Goal: Task Accomplishment & Management: Manage account settings

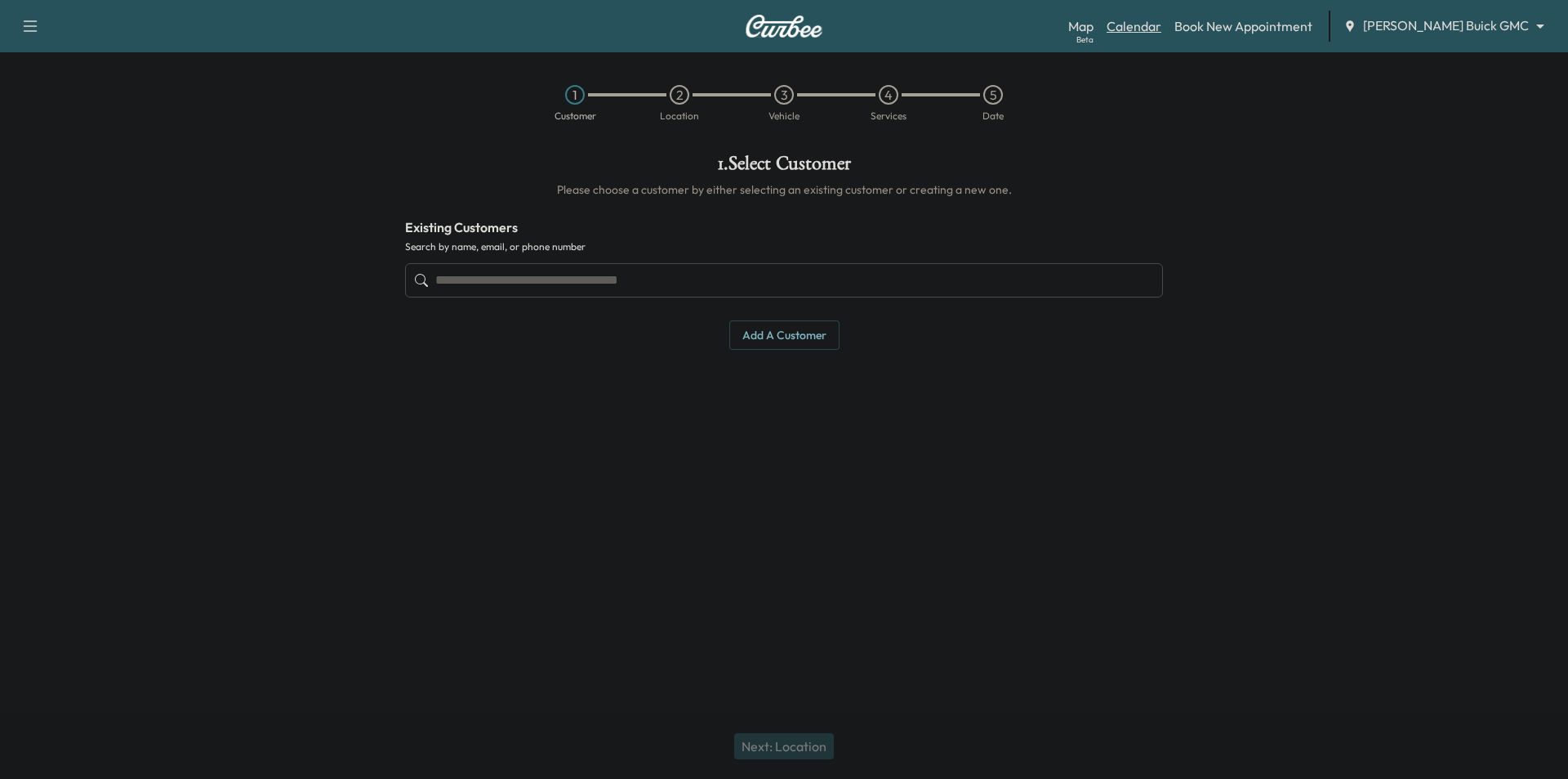
click at [1161, 26] on link "Calendar" at bounding box center [1134, 25] width 55 height 19
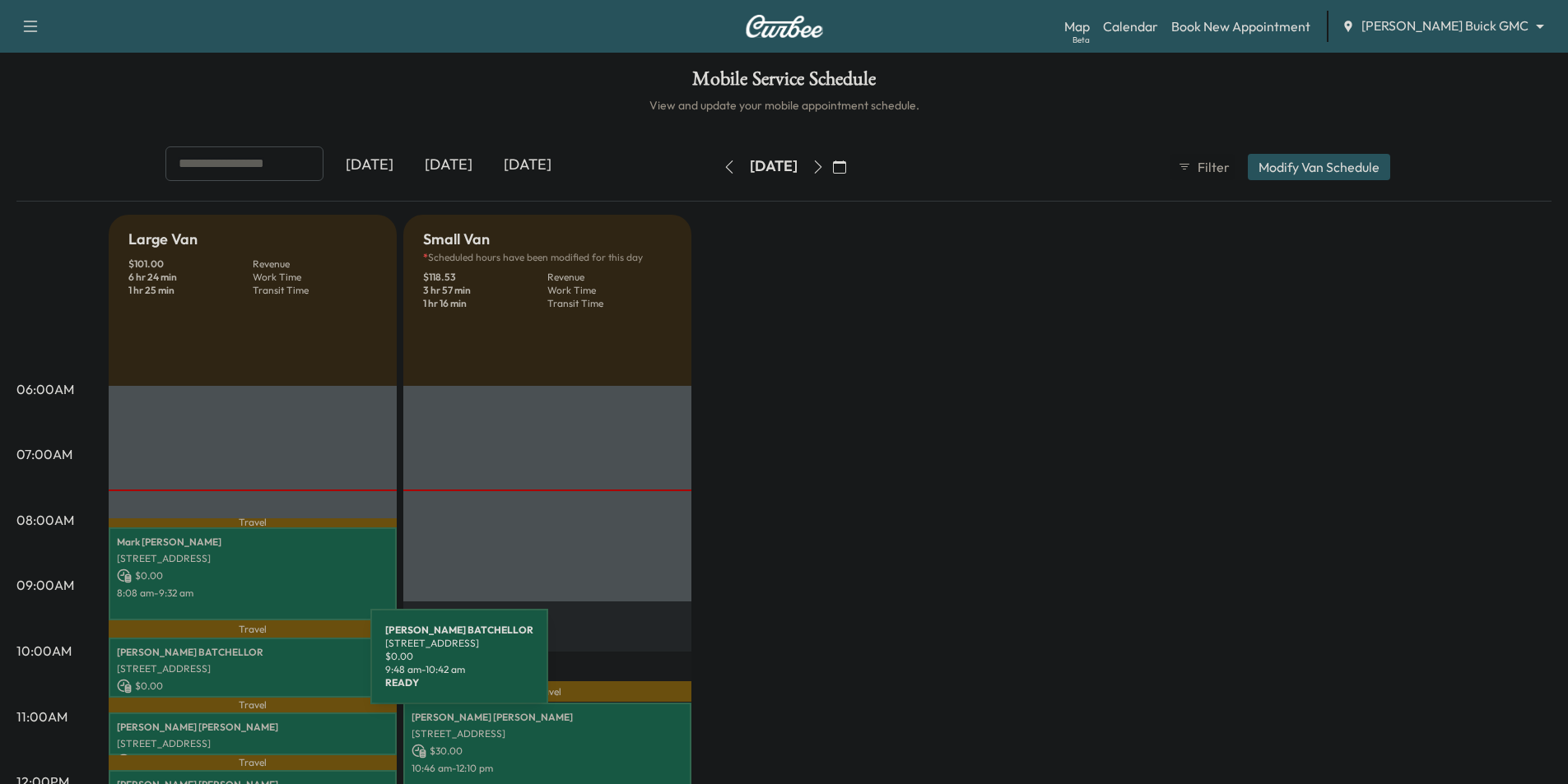
click at [247, 666] on p "[STREET_ADDRESS]" at bounding box center [253, 669] width 271 height 14
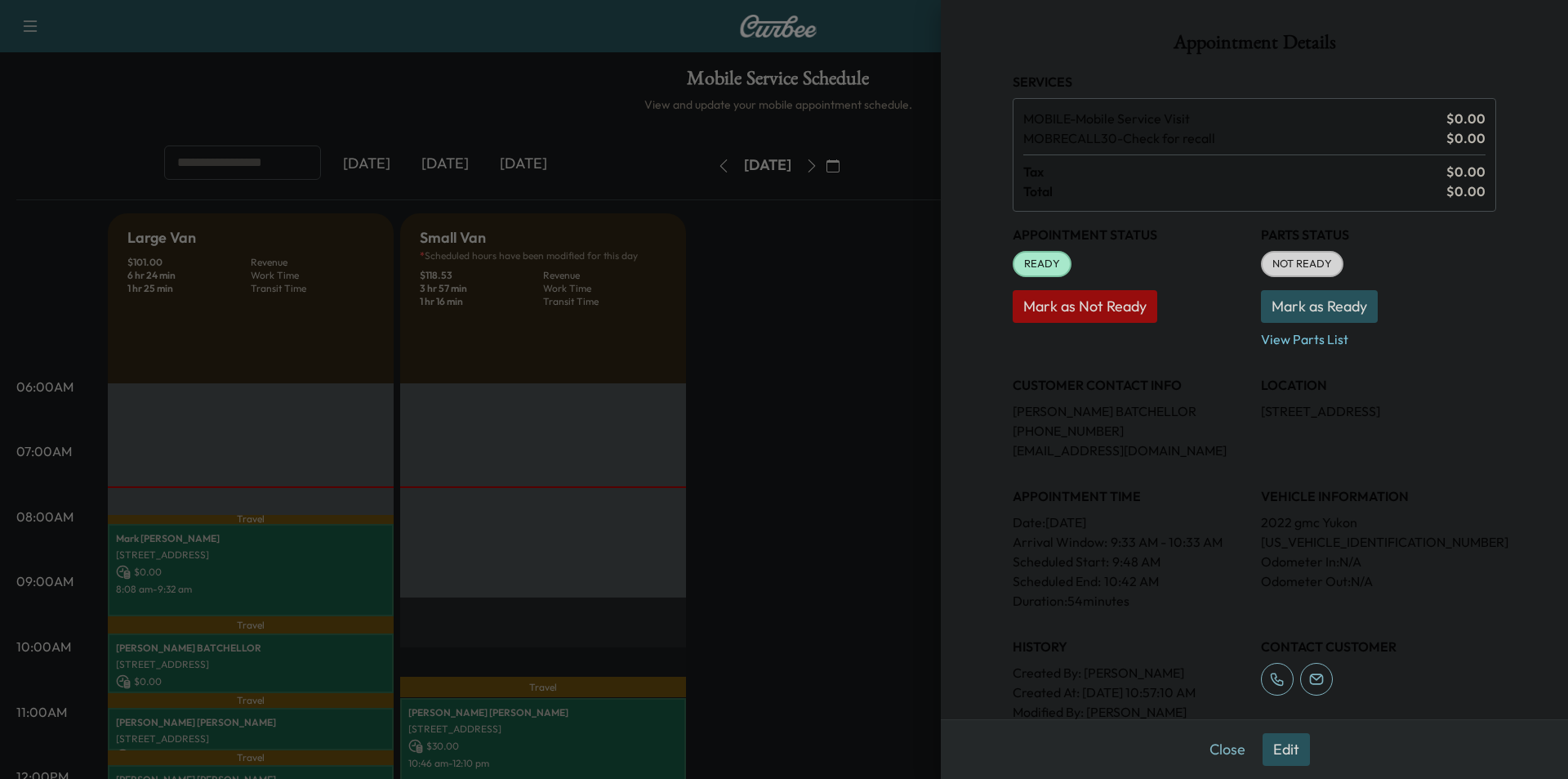
click at [1279, 745] on button "Edit" at bounding box center [1286, 750] width 47 height 33
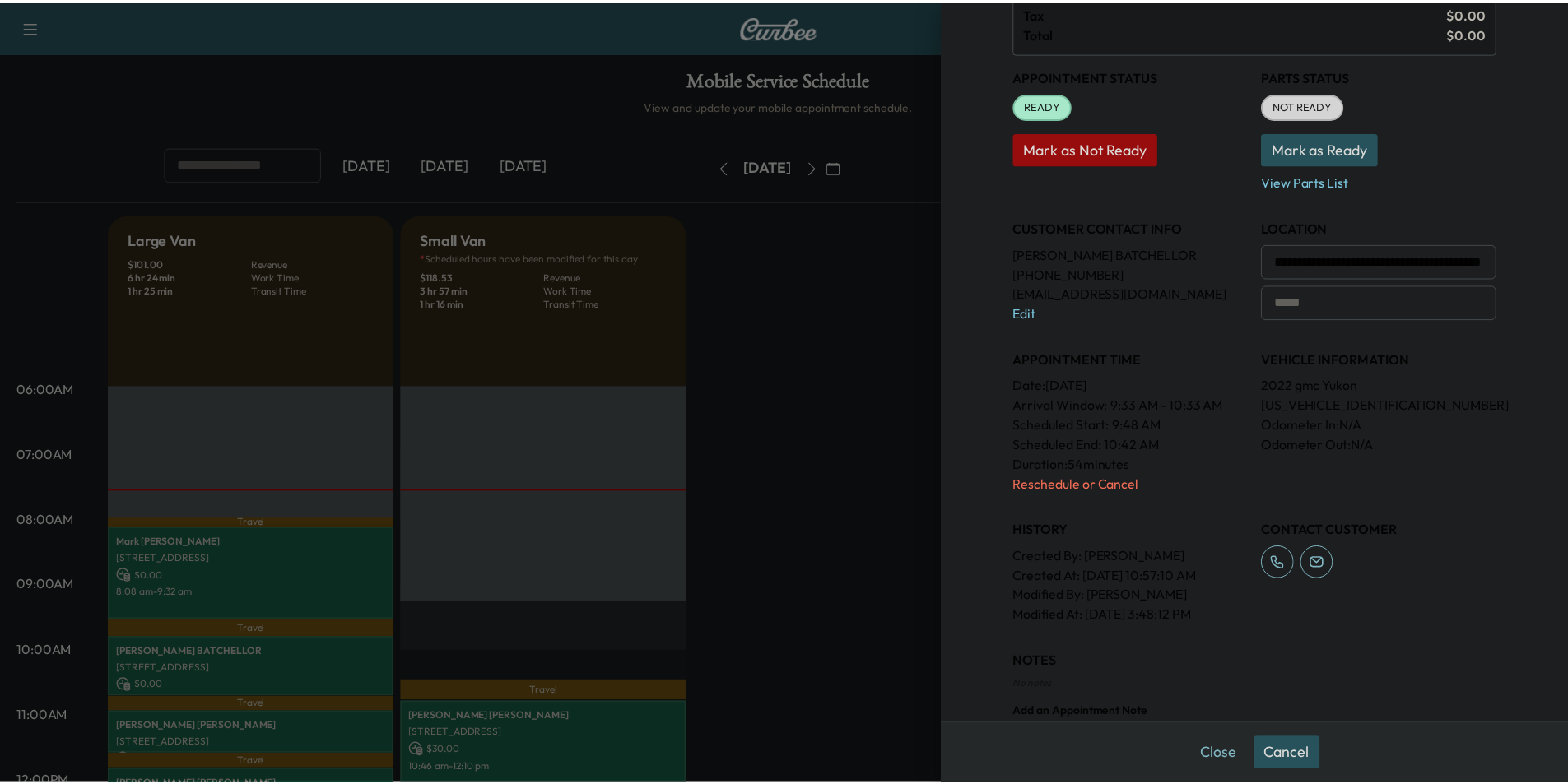
scroll to position [31, 0]
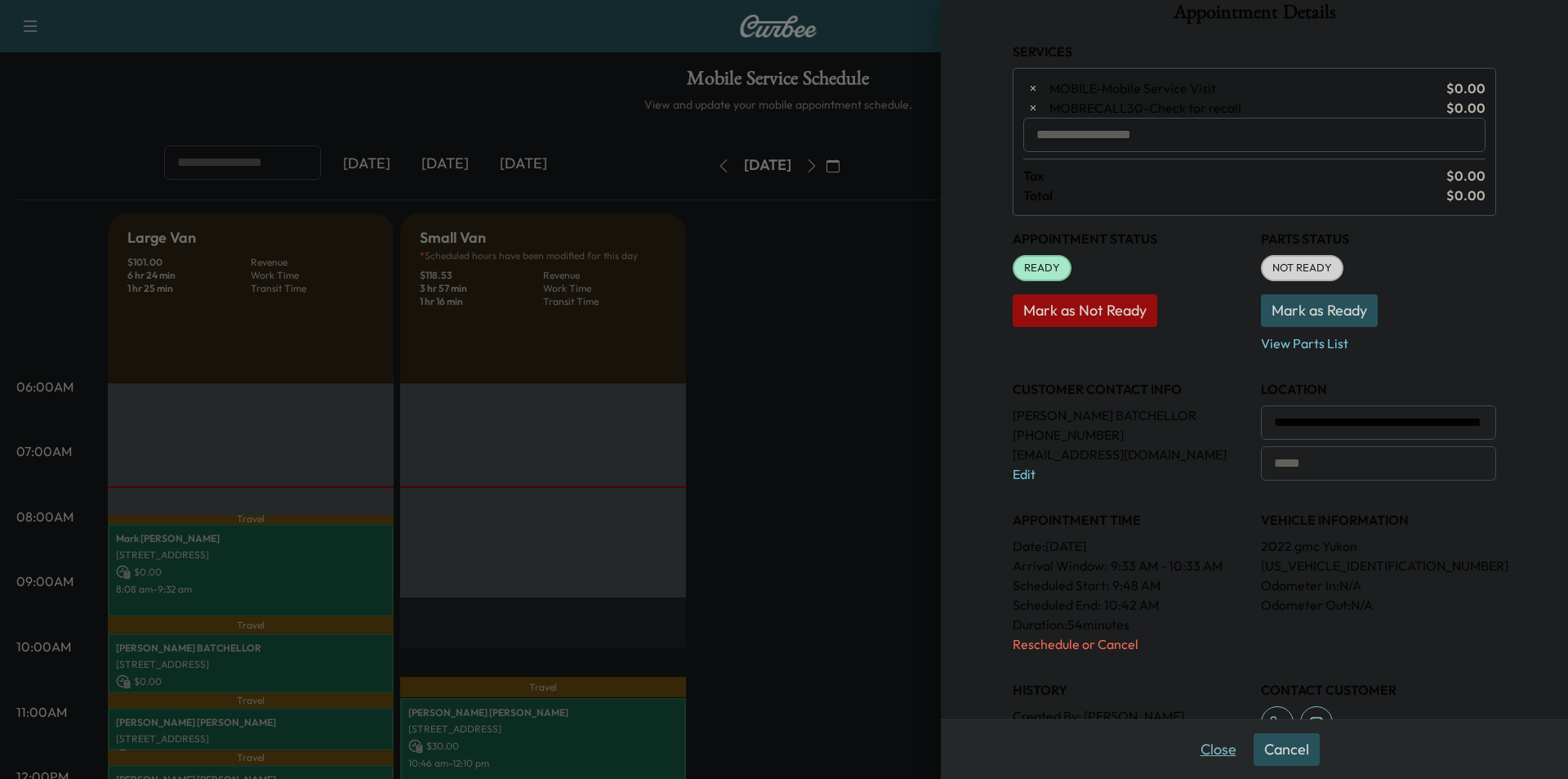
click at [1204, 744] on button "Close" at bounding box center [1219, 750] width 57 height 33
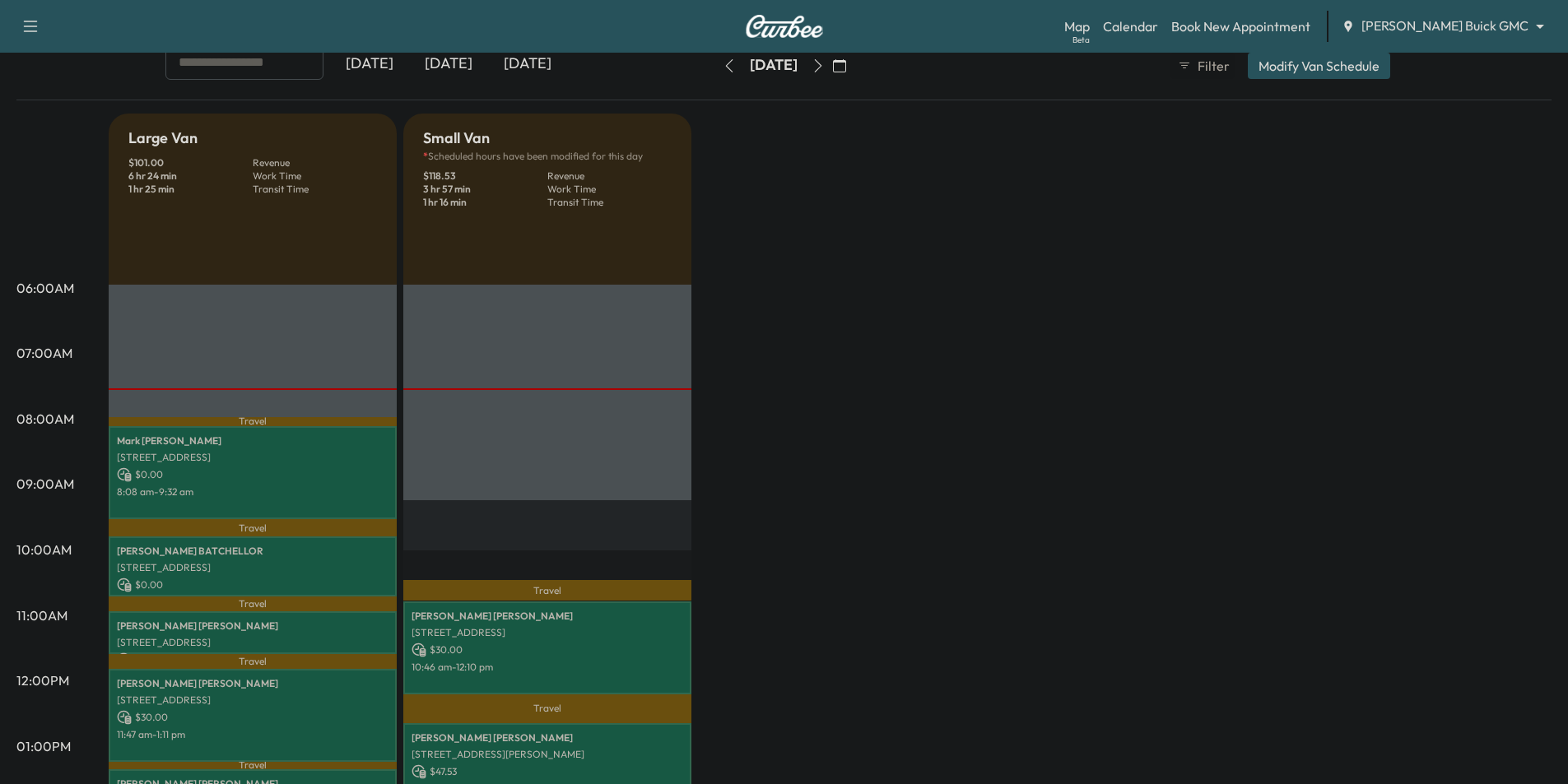
scroll to position [82, 0]
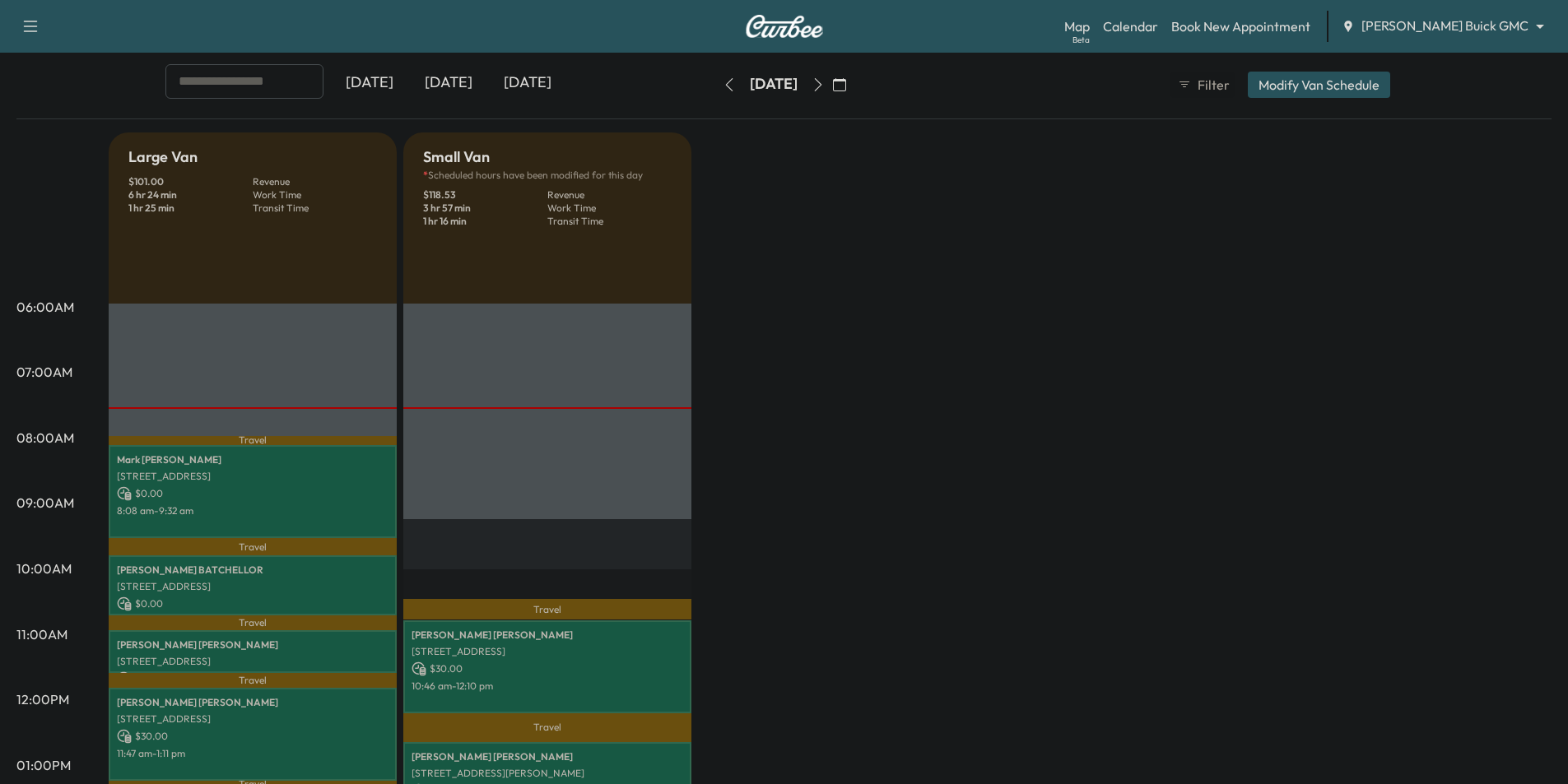
click at [846, 81] on icon "button" at bounding box center [840, 85] width 14 height 14
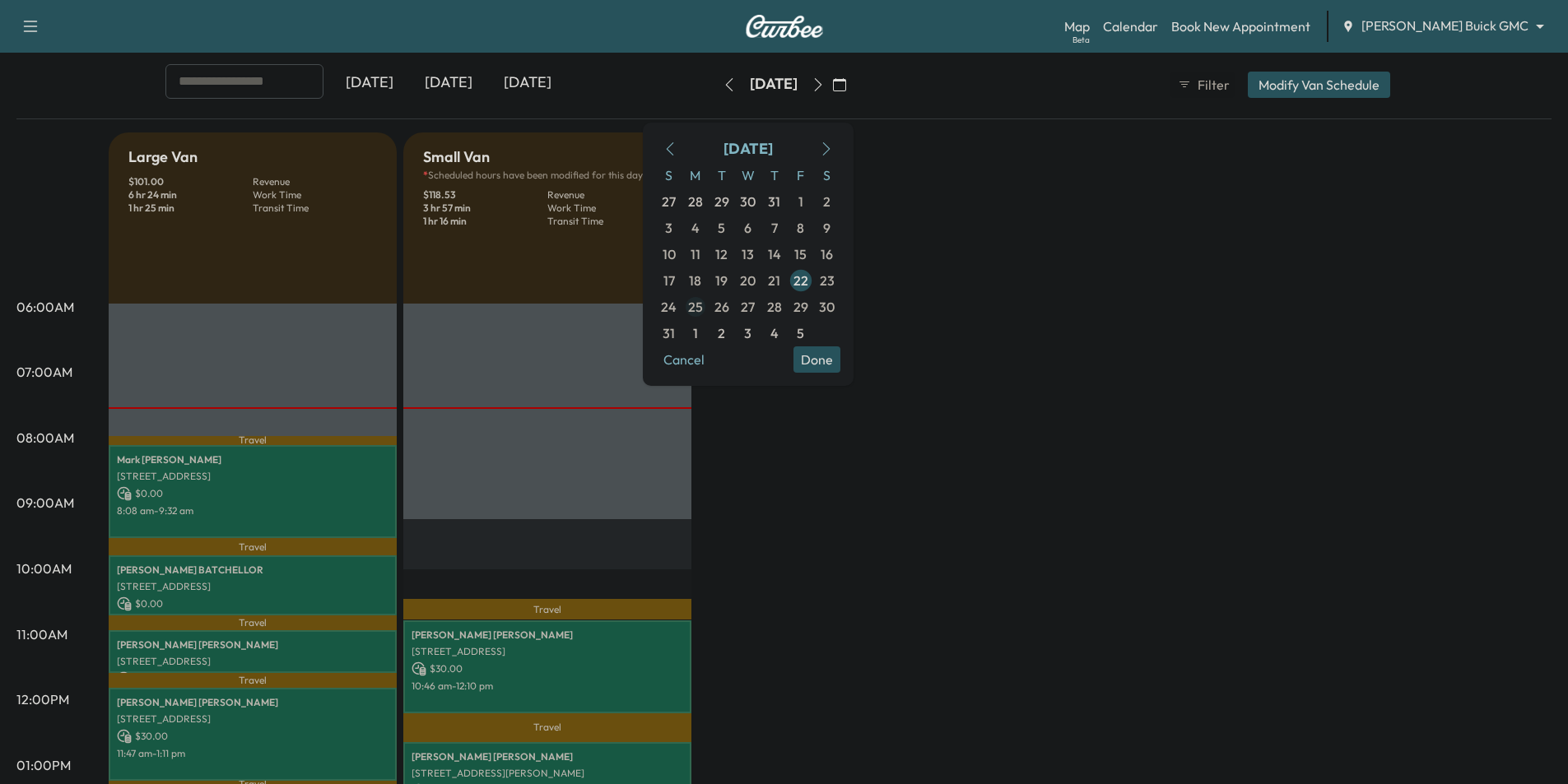
click at [703, 306] on span "25" at bounding box center [695, 306] width 14 height 19
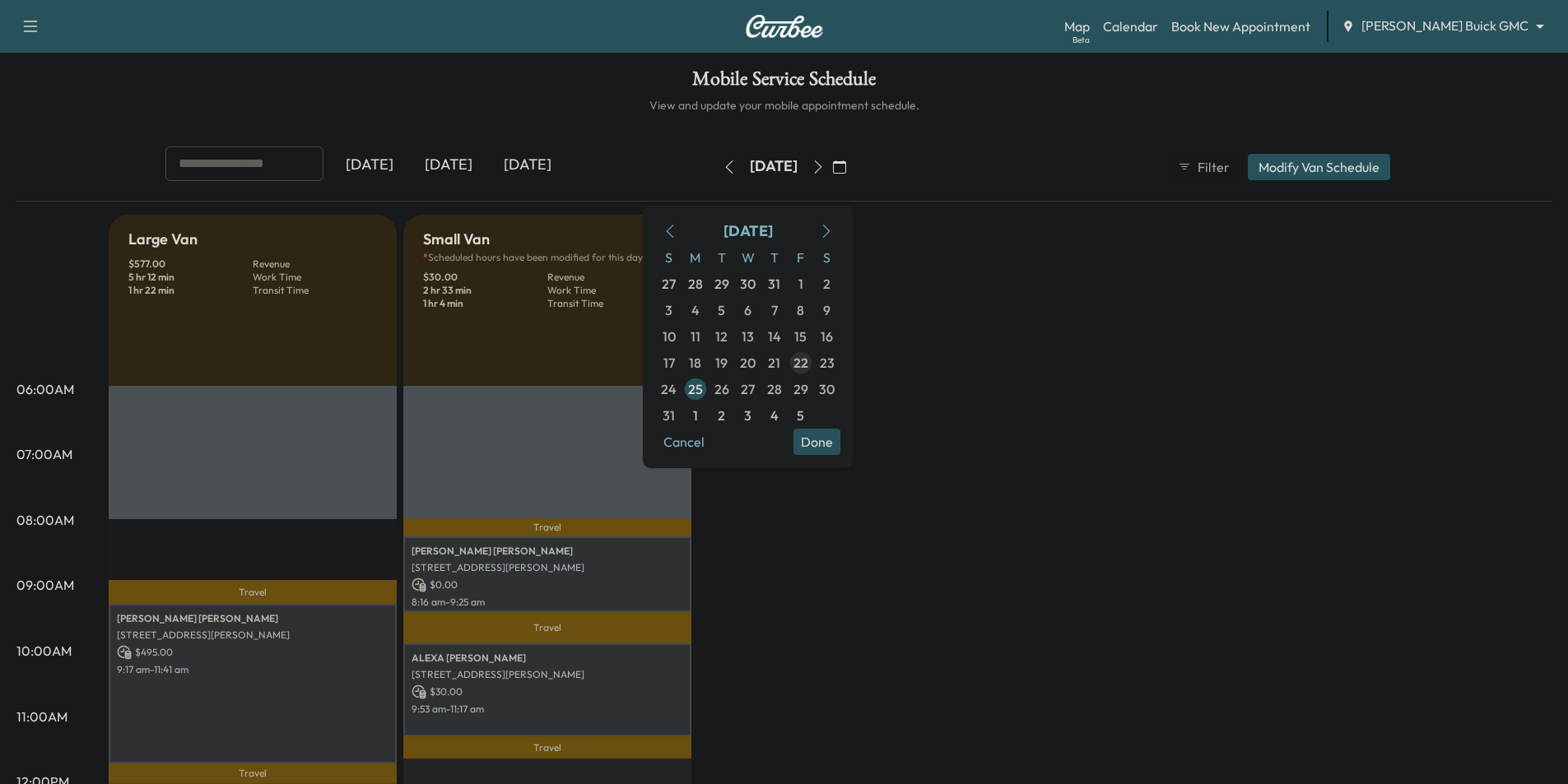
click at [723, 168] on icon "button" at bounding box center [729, 167] width 14 height 14
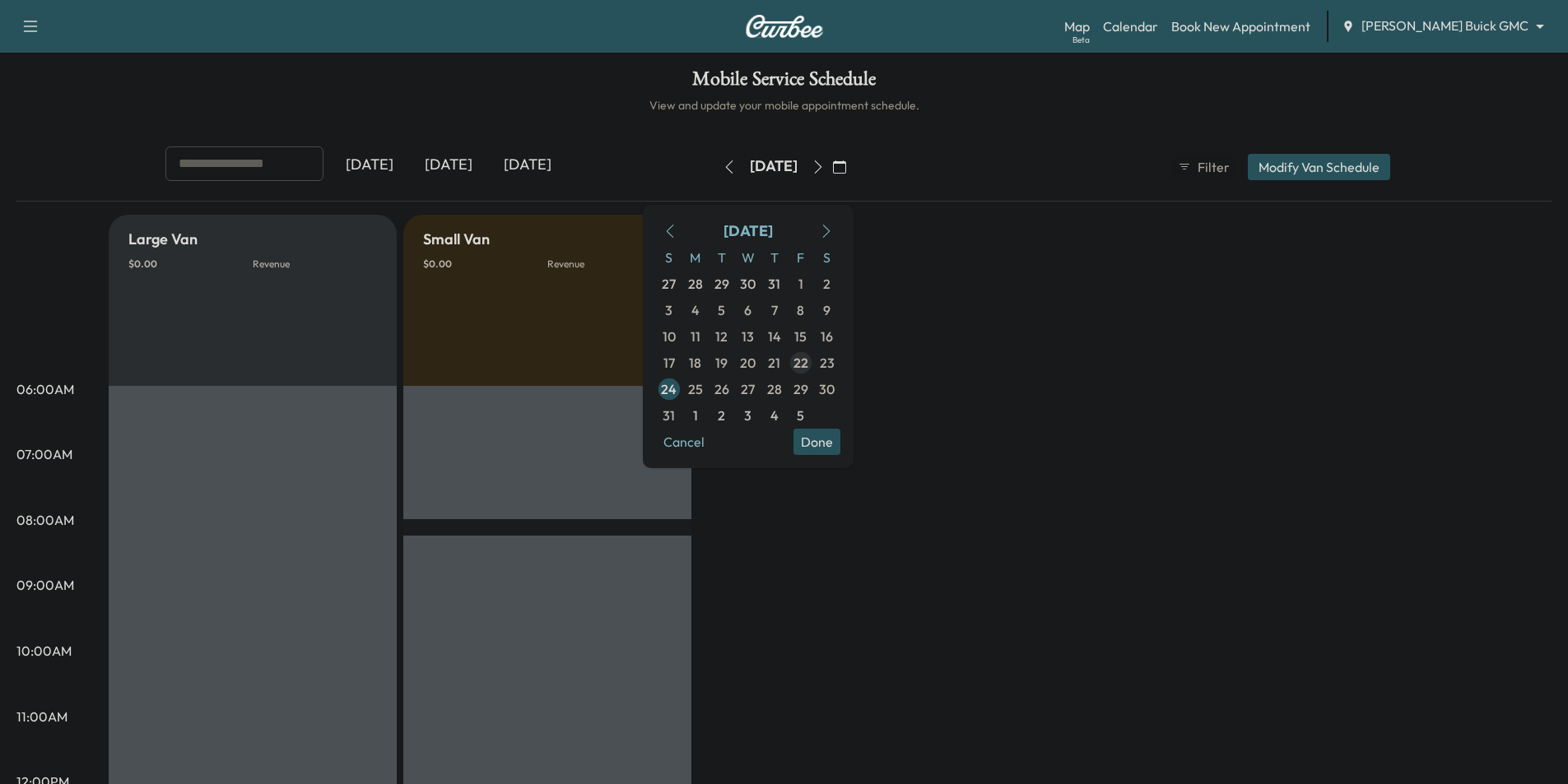
click at [715, 164] on button "button" at bounding box center [728, 166] width 28 height 26
click at [725, 170] on icon "button" at bounding box center [728, 167] width 8 height 14
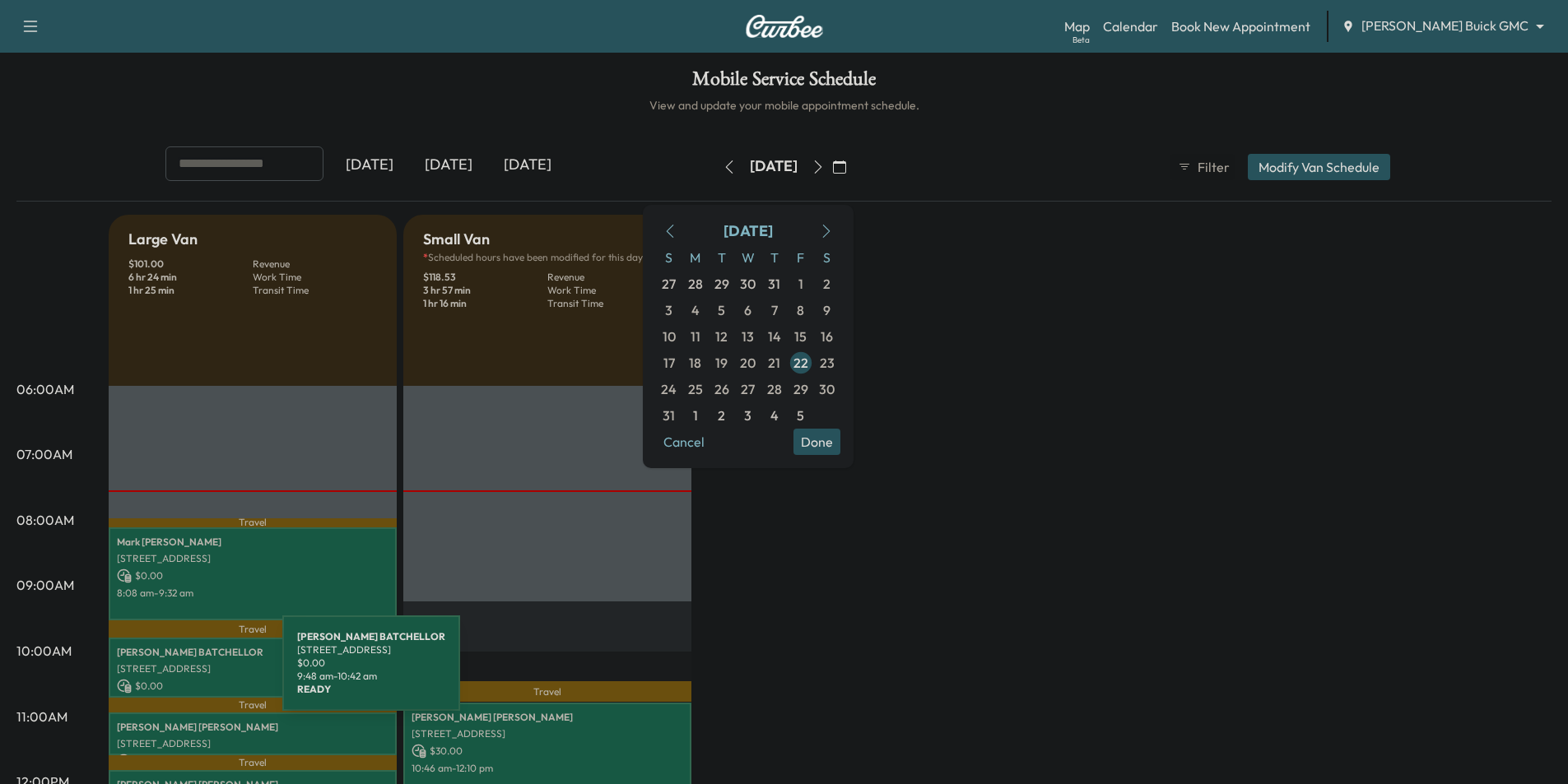
click at [160, 675] on div "[PERSON_NAME] [STREET_ADDRESS] $ 0.00 9:48 am - 10:42 am" at bounding box center [253, 667] width 288 height 60
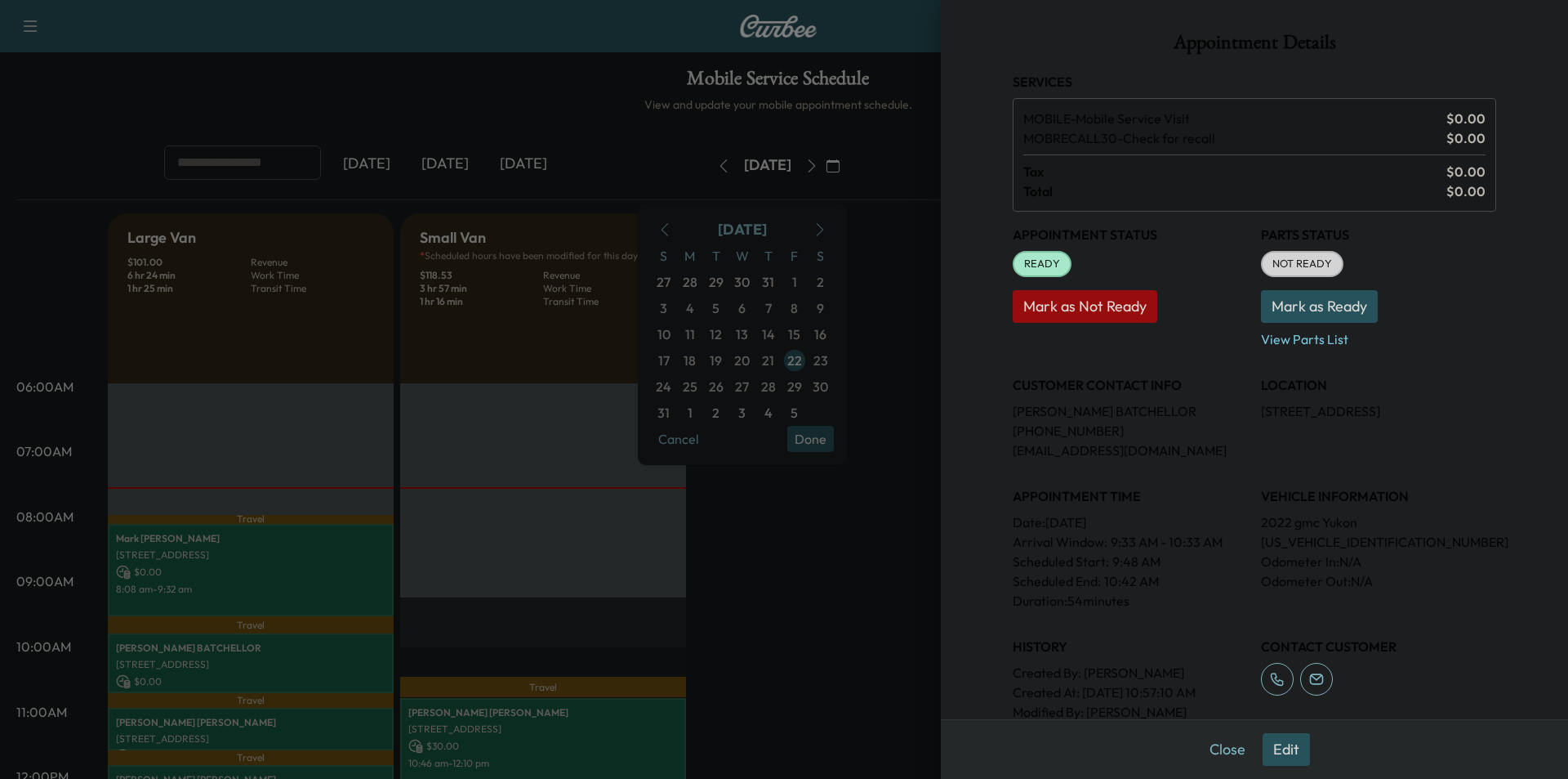
click at [1276, 747] on button "Edit" at bounding box center [1286, 750] width 47 height 33
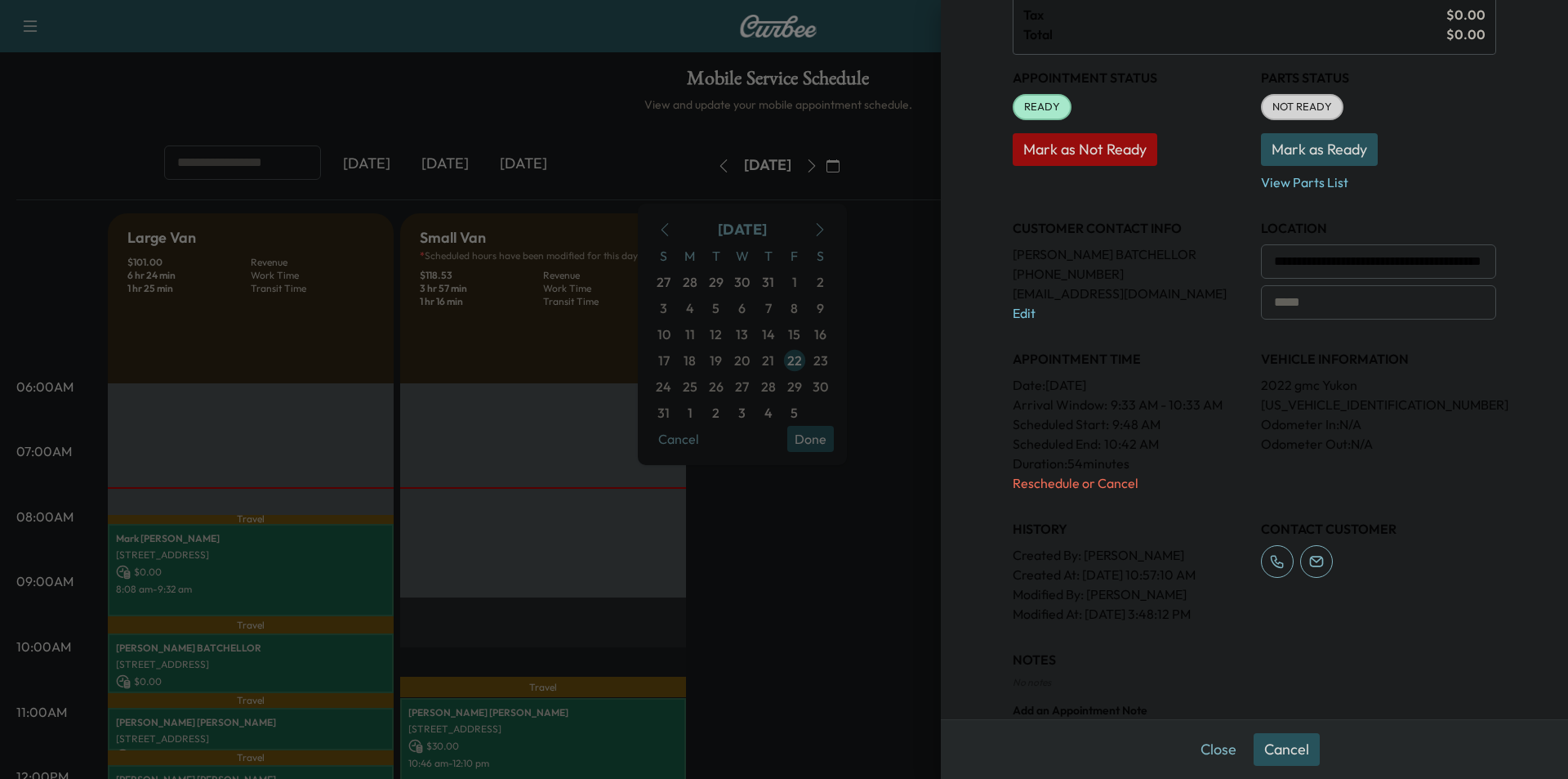
scroll to position [112, 0]
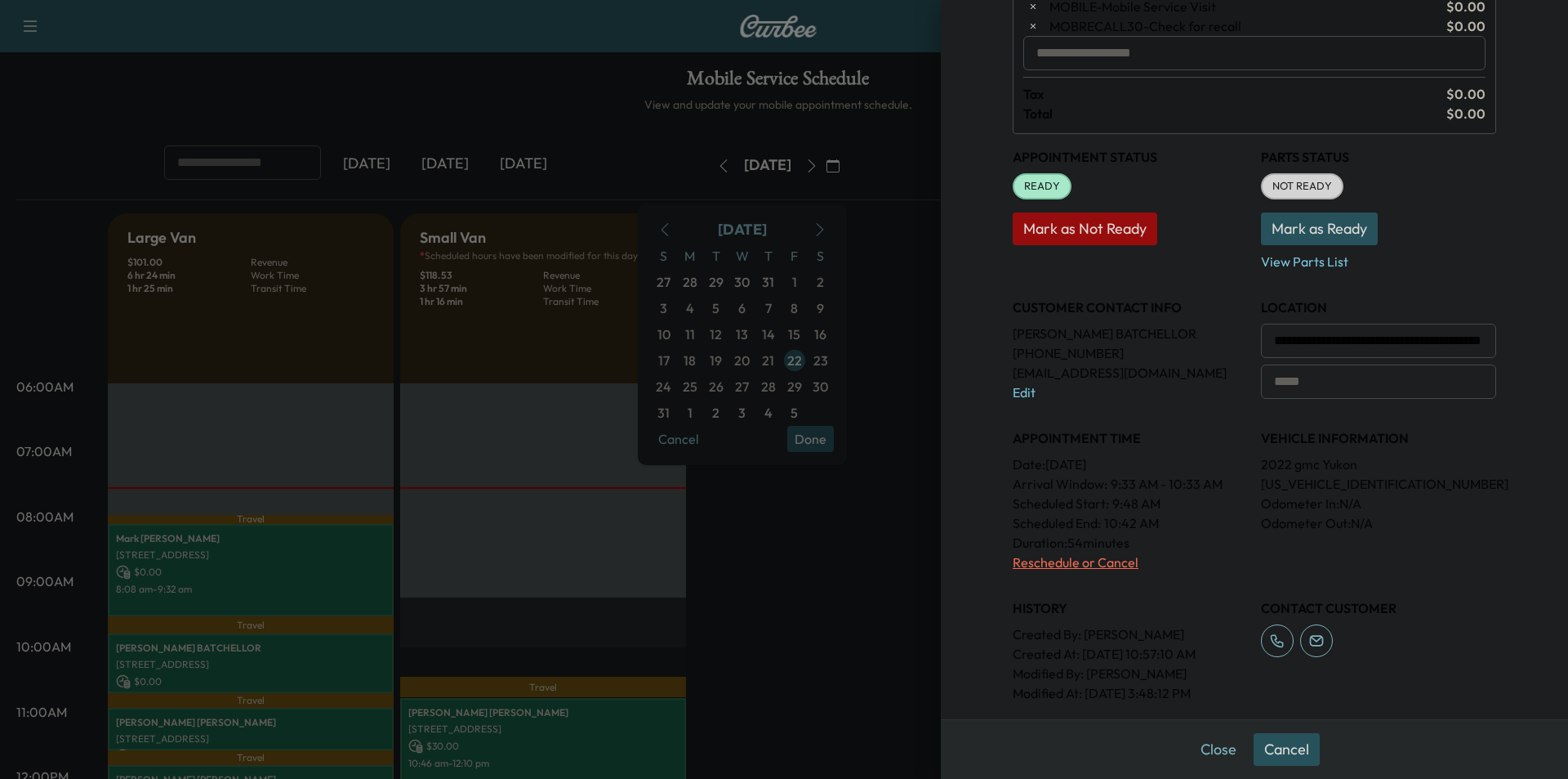
click at [1036, 563] on p "Reschedule or Cancel" at bounding box center [1130, 562] width 236 height 19
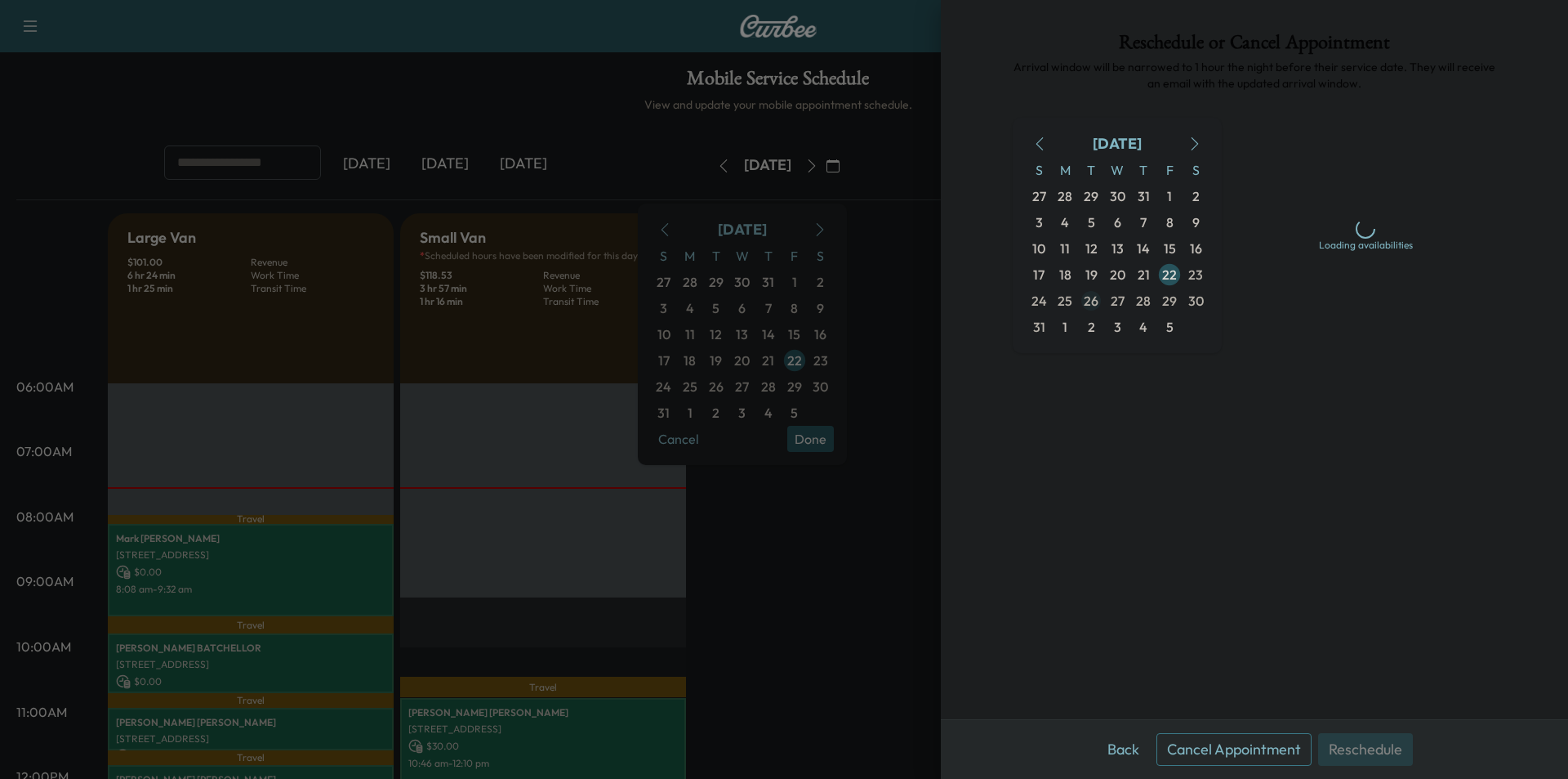
click at [1092, 297] on span "26" at bounding box center [1091, 301] width 14 height 19
click at [1316, 305] on div "Afternoon 12 pm - 4 pm" at bounding box center [1366, 303] width 236 height 47
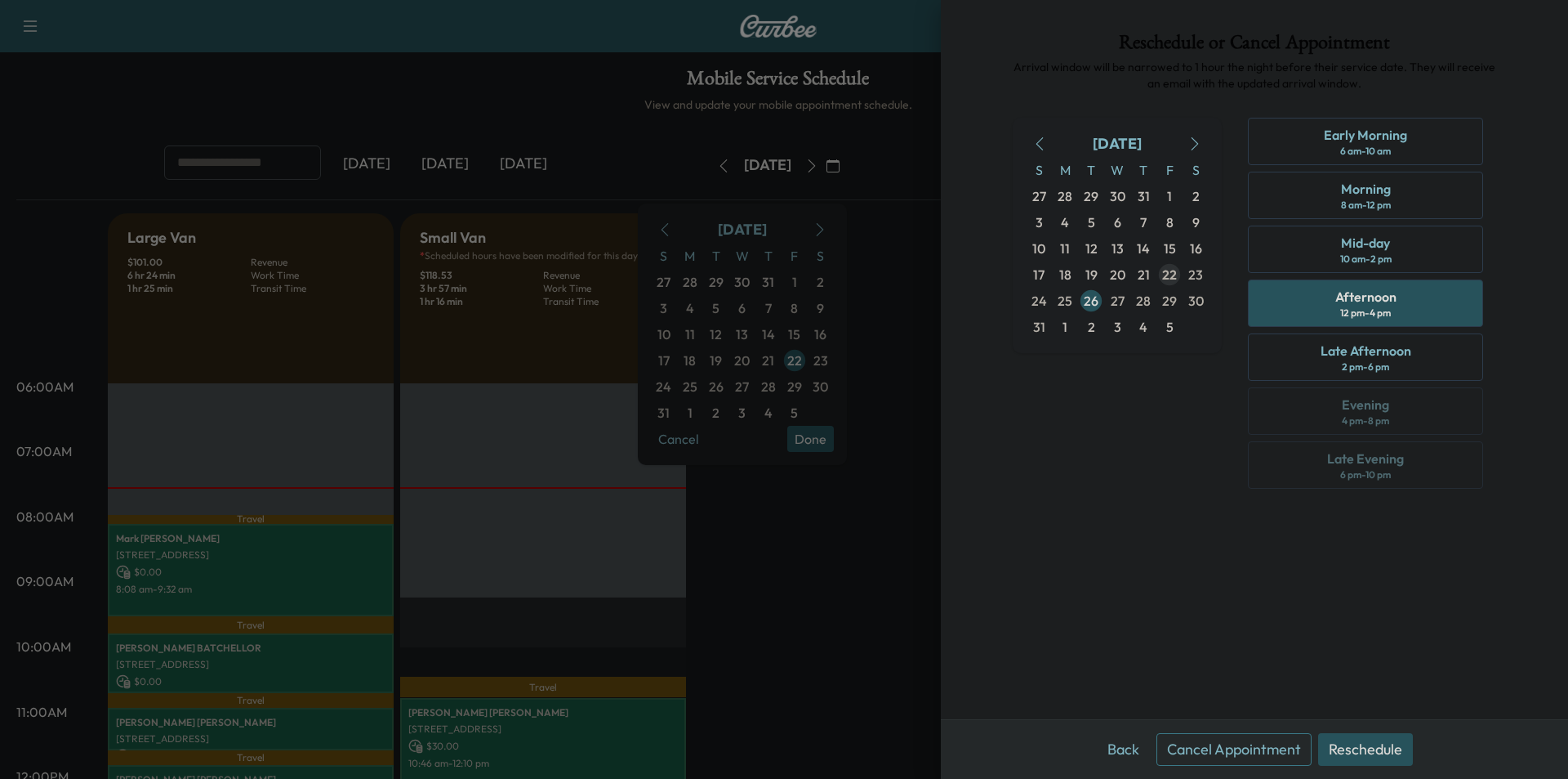
click at [1365, 752] on button "Reschedule" at bounding box center [1365, 750] width 95 height 33
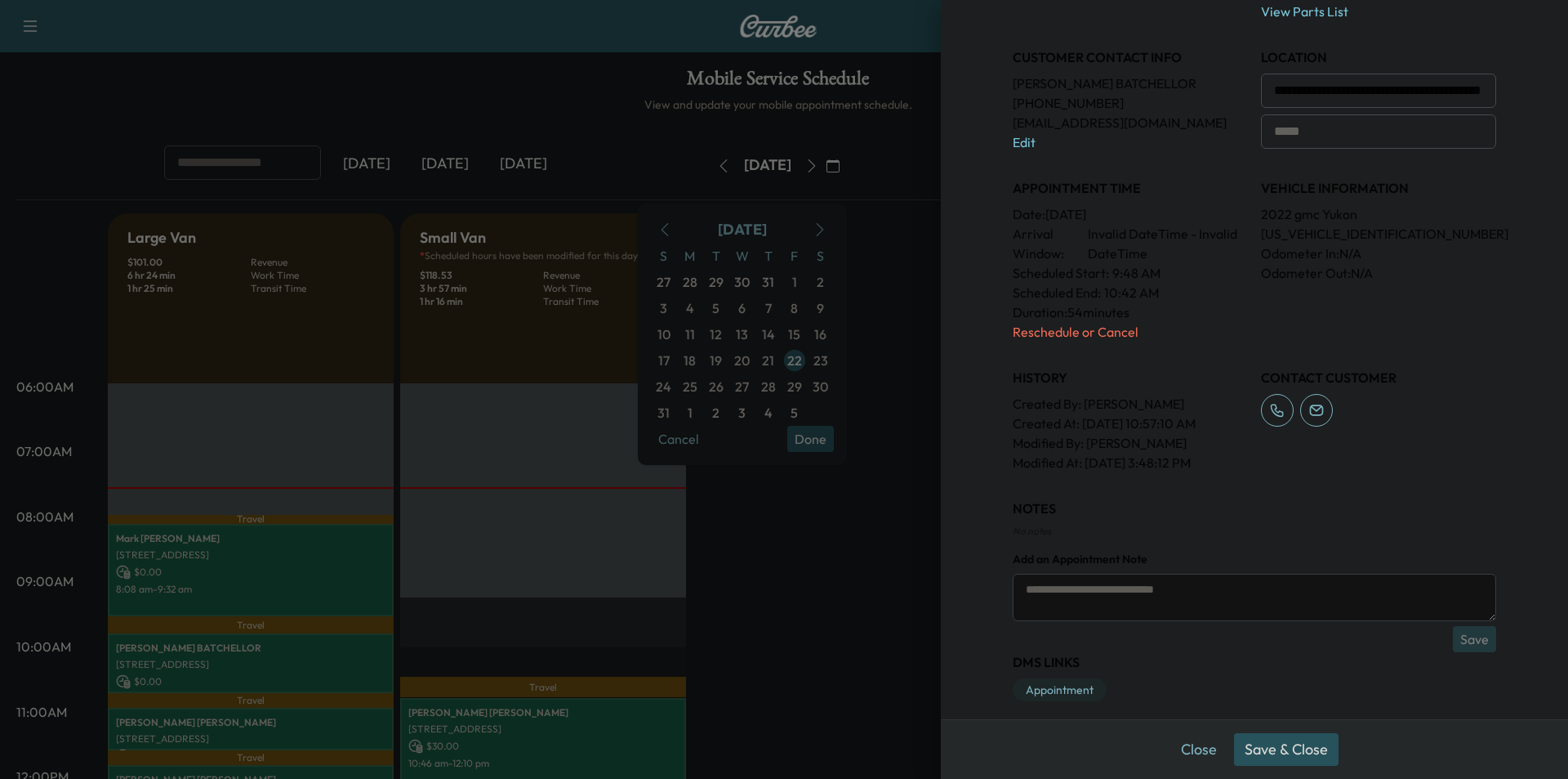
scroll to position [376, 0]
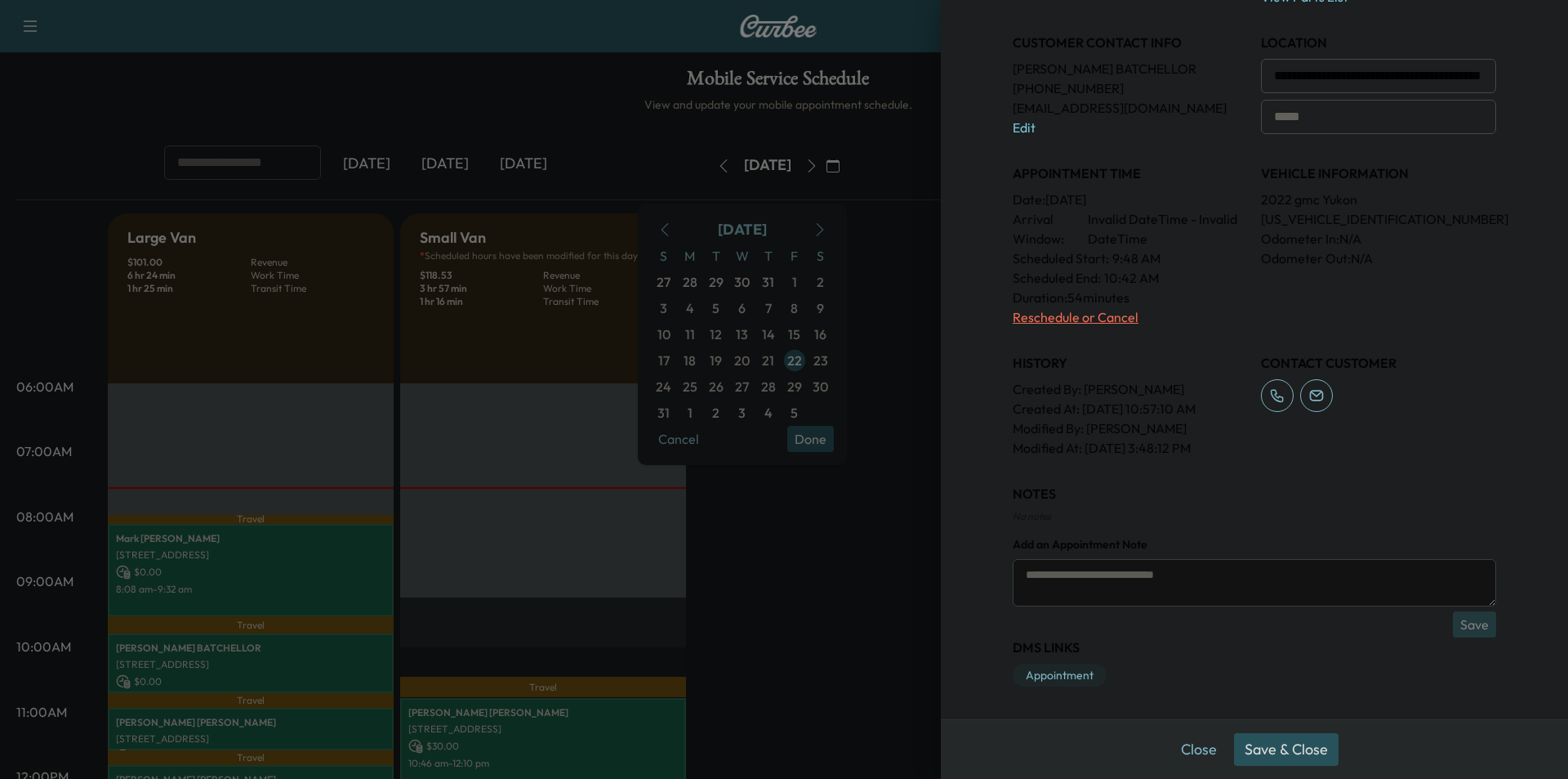
click at [1049, 314] on p "Reschedule or Cancel" at bounding box center [1130, 317] width 236 height 19
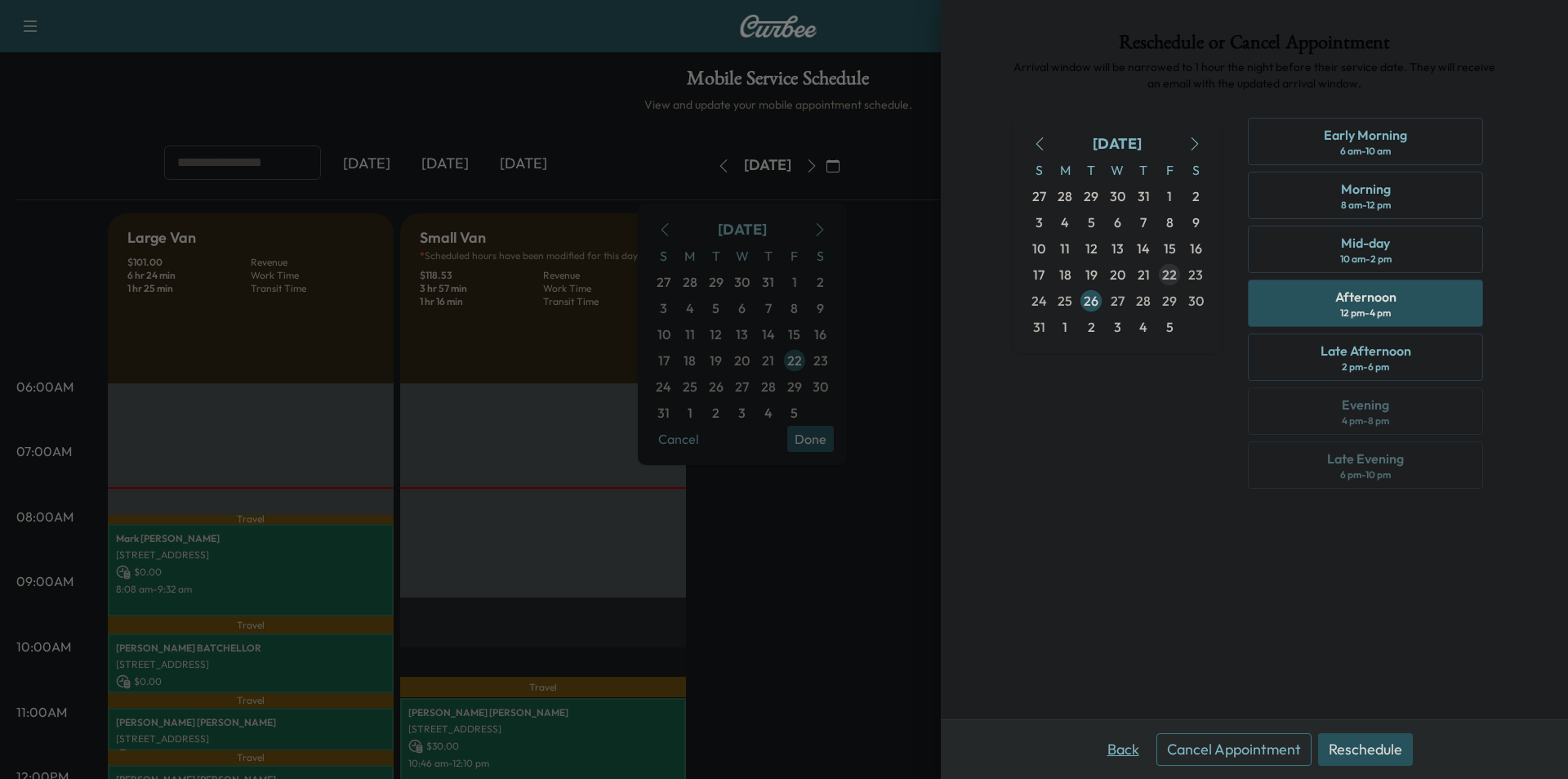
click at [1127, 745] on button "Back" at bounding box center [1123, 750] width 53 height 33
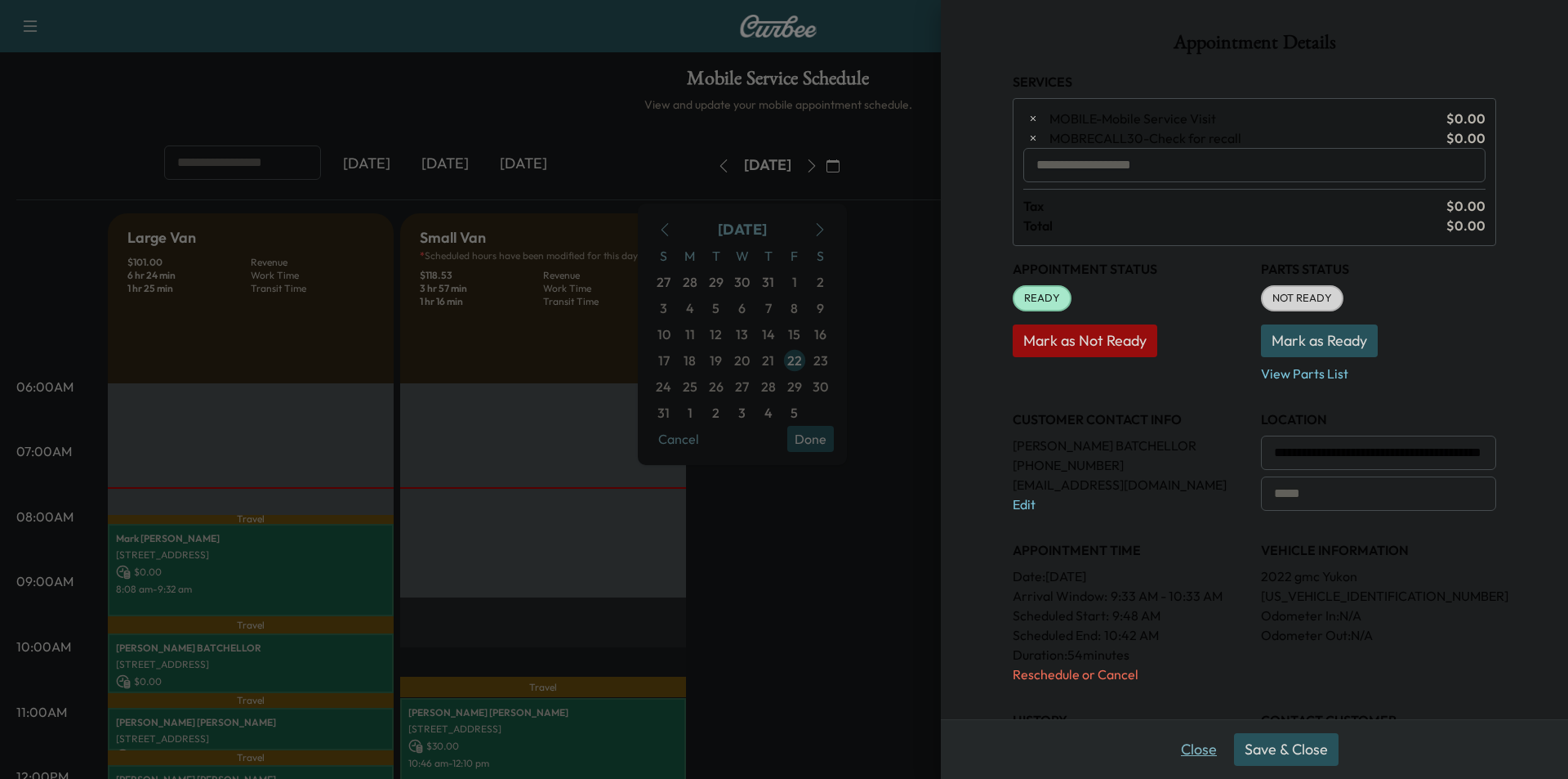
click at [1190, 742] on button "Close" at bounding box center [1199, 750] width 57 height 33
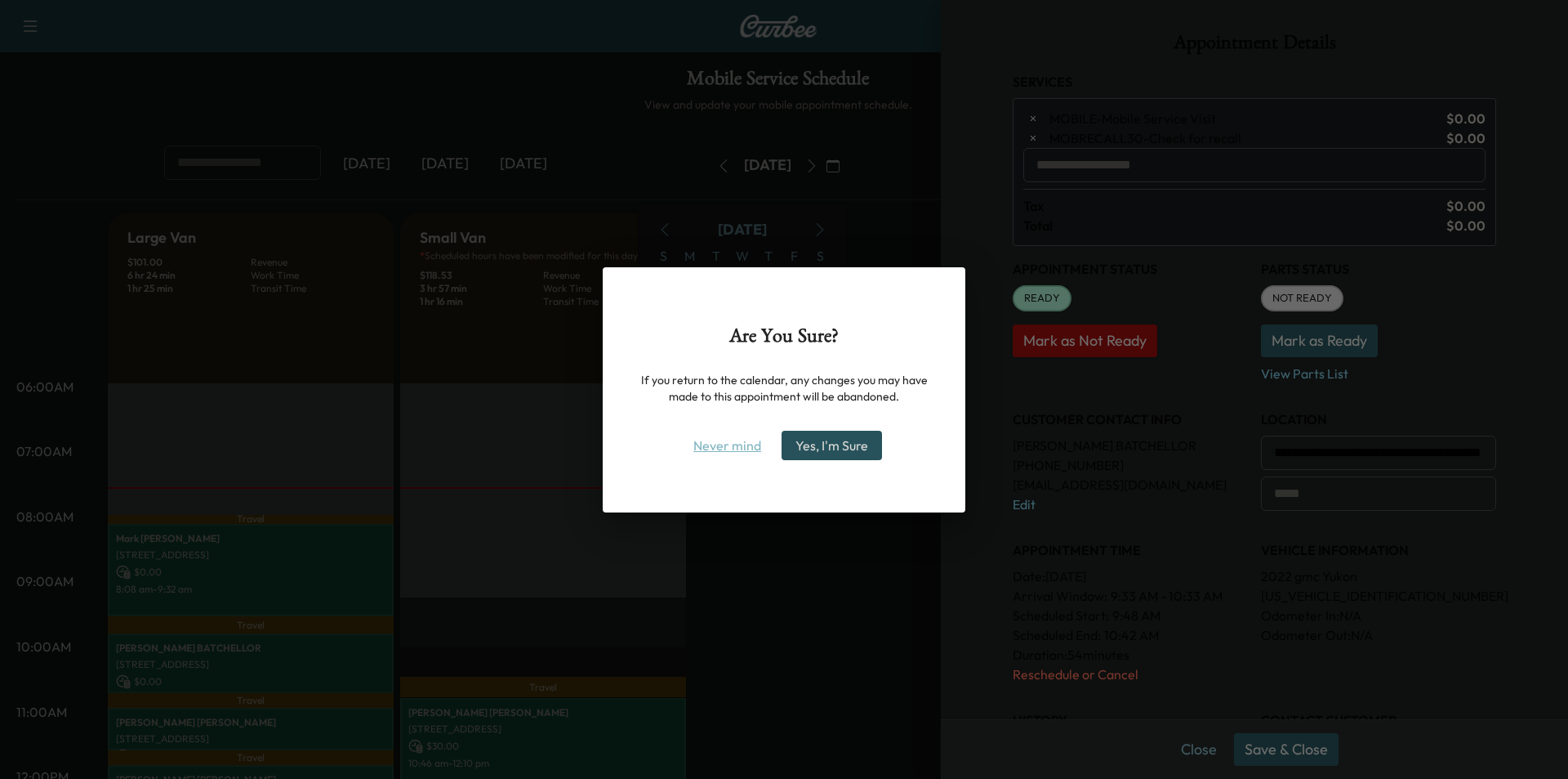
click at [732, 452] on button "Never mind" at bounding box center [727, 445] width 82 height 26
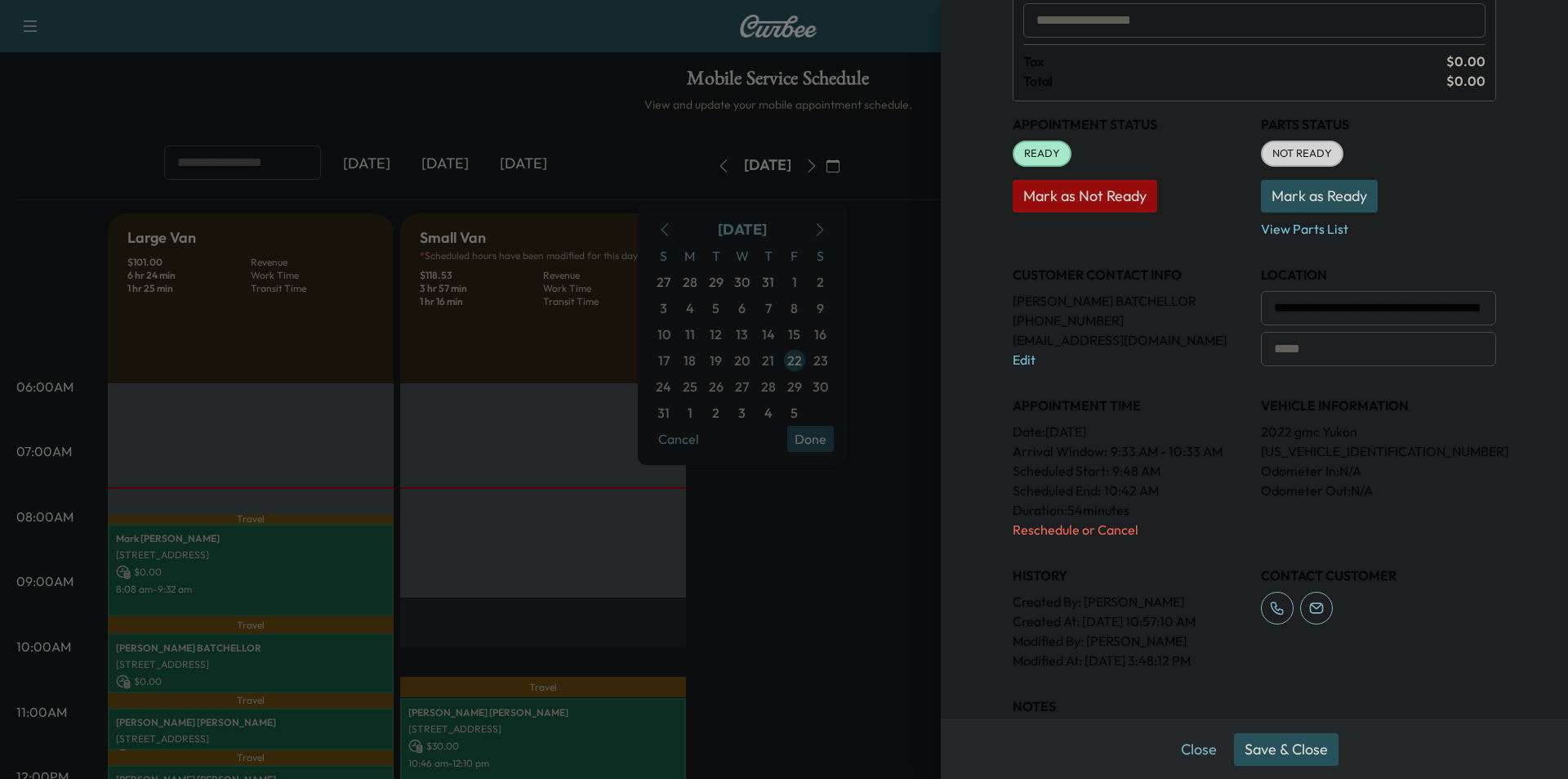
scroll to position [163, 0]
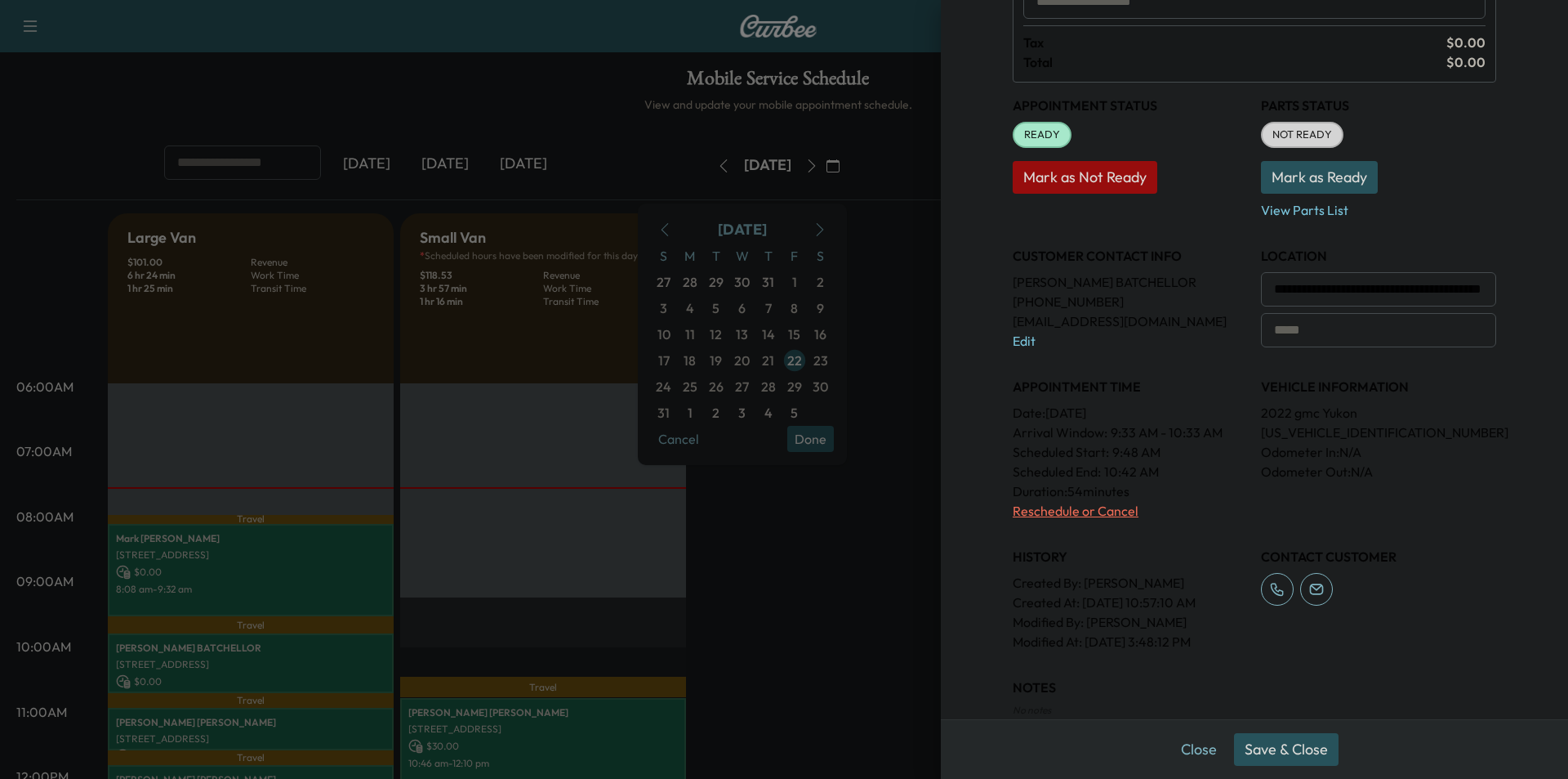
click at [1039, 515] on p "Reschedule or Cancel" at bounding box center [1130, 510] width 236 height 19
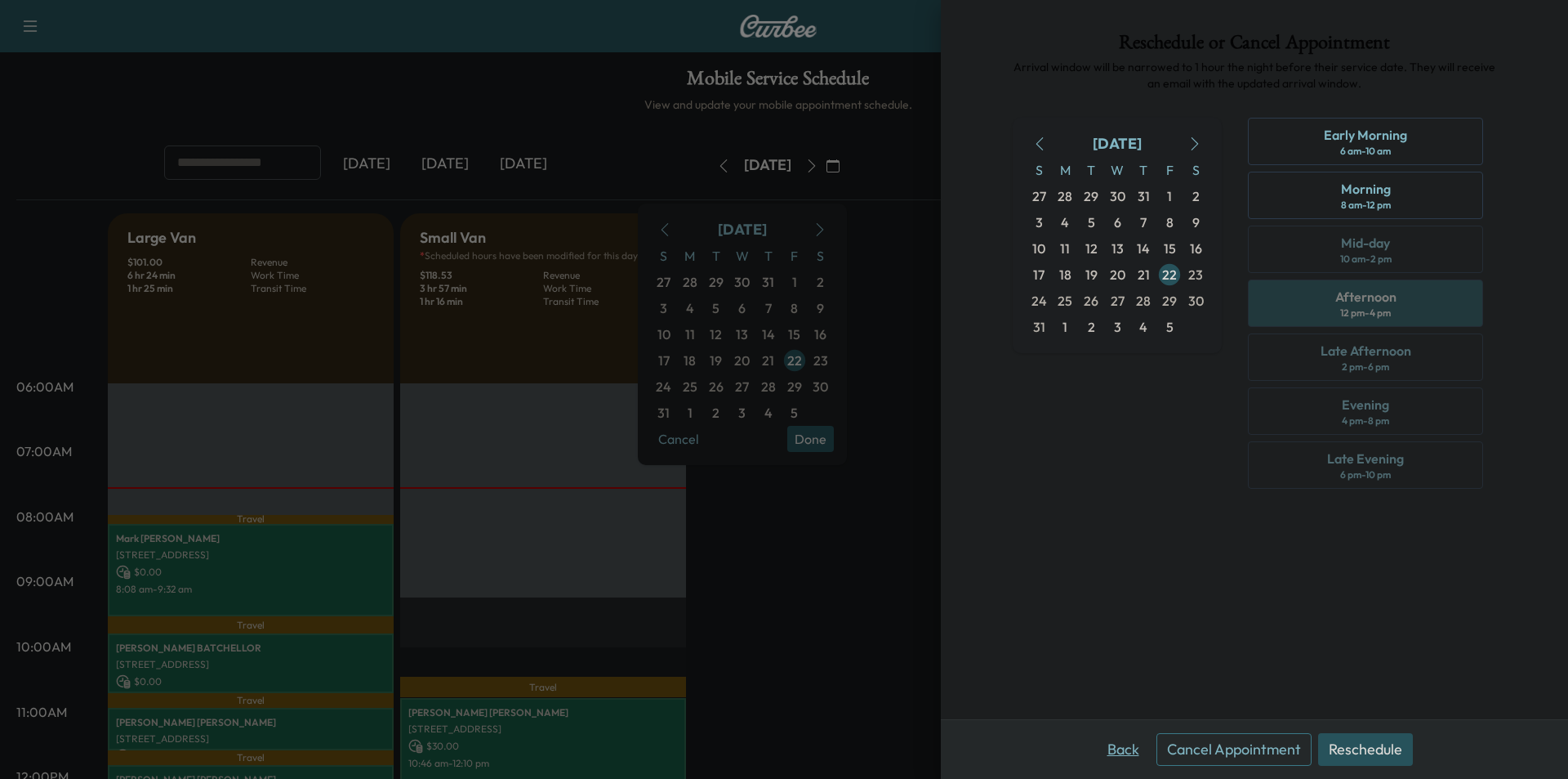
click at [1122, 744] on button "Back" at bounding box center [1123, 750] width 53 height 33
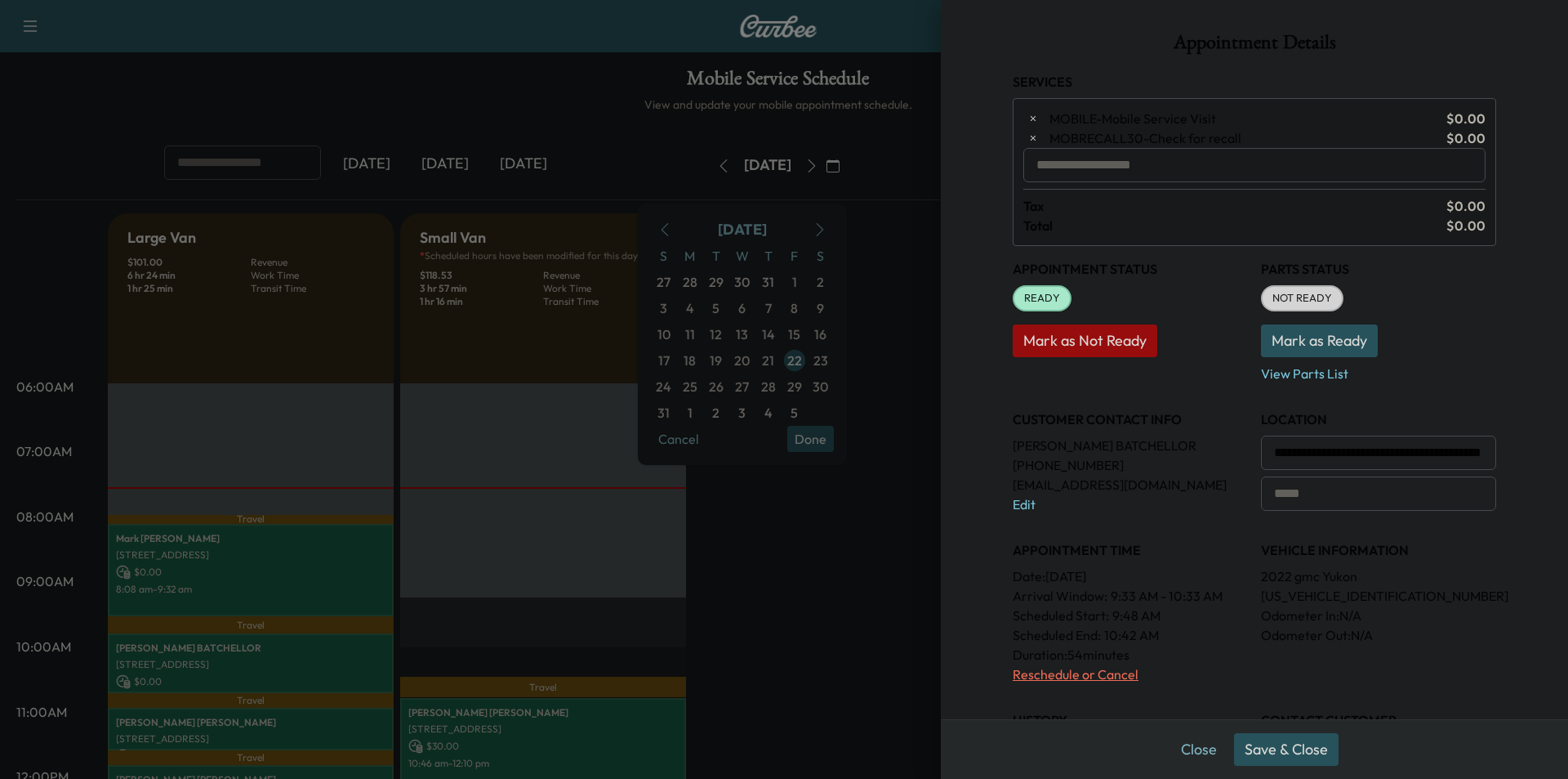
click at [1049, 674] on p "Reschedule or Cancel" at bounding box center [1130, 674] width 236 height 19
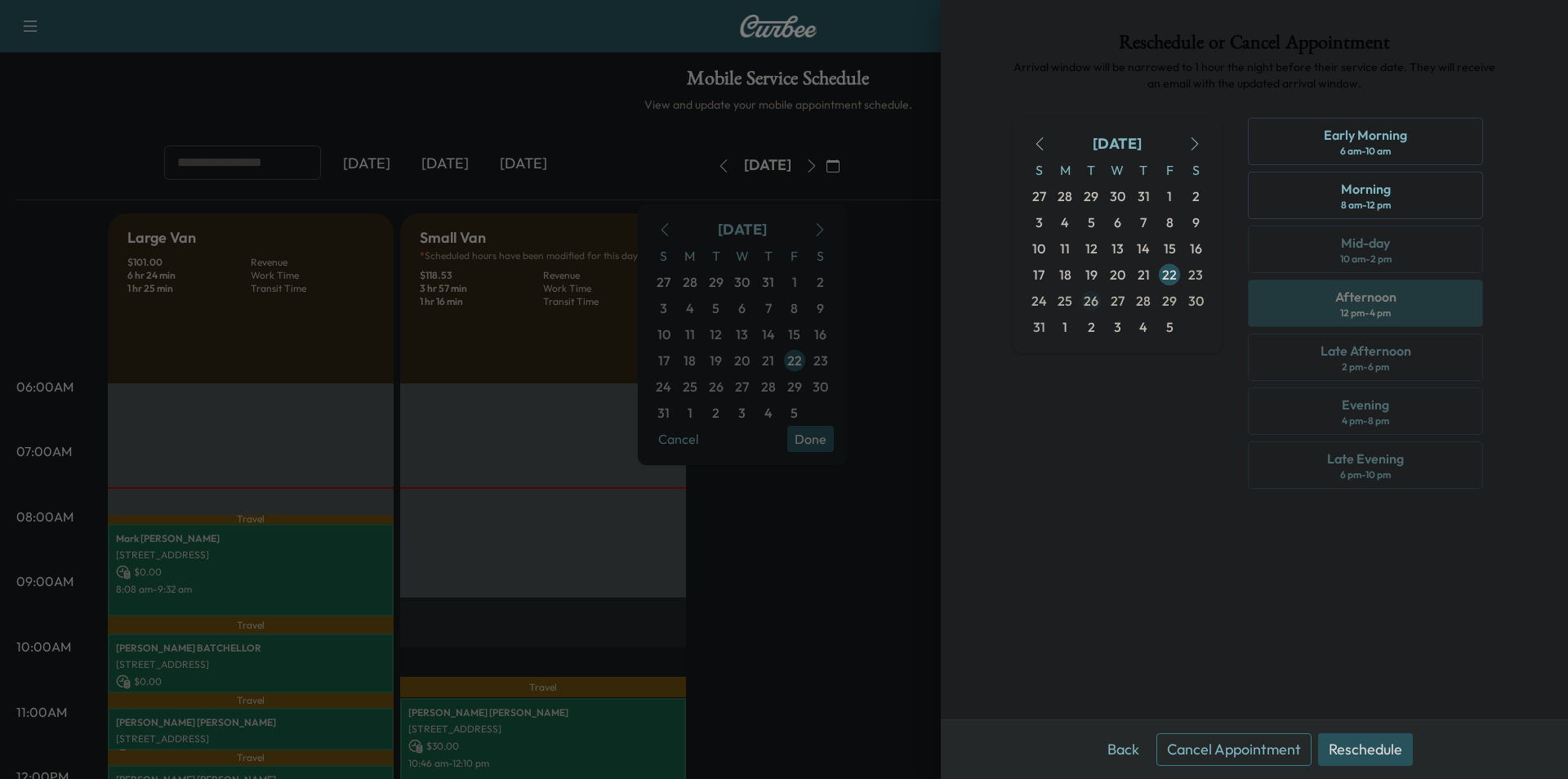
click at [1088, 298] on span "26" at bounding box center [1091, 301] width 14 height 19
click at [1396, 299] on div "Afternoon" at bounding box center [1366, 296] width 61 height 19
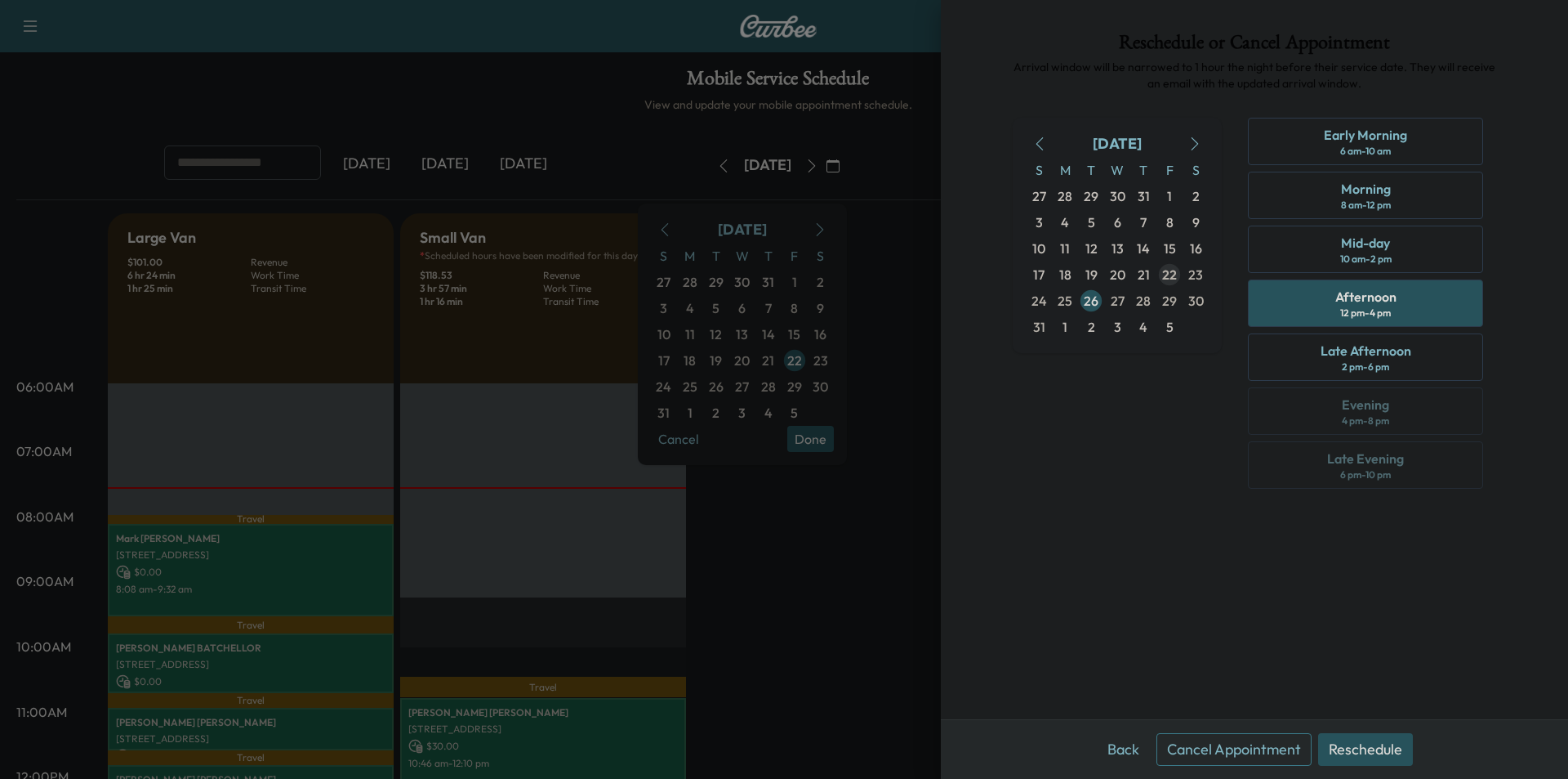
click at [1374, 747] on button "Reschedule" at bounding box center [1365, 750] width 95 height 33
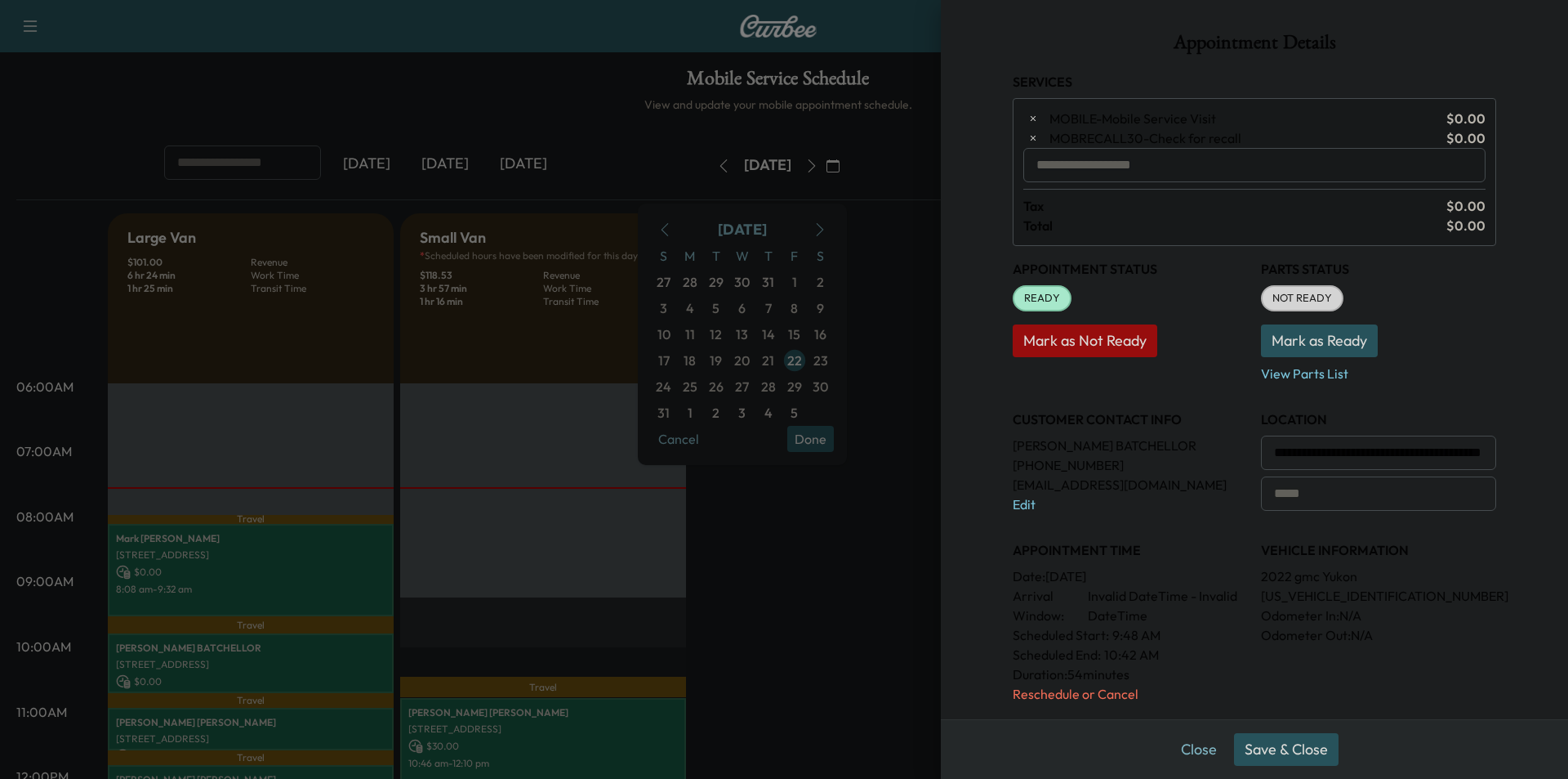
click at [1305, 744] on button "Save & Close" at bounding box center [1286, 750] width 104 height 33
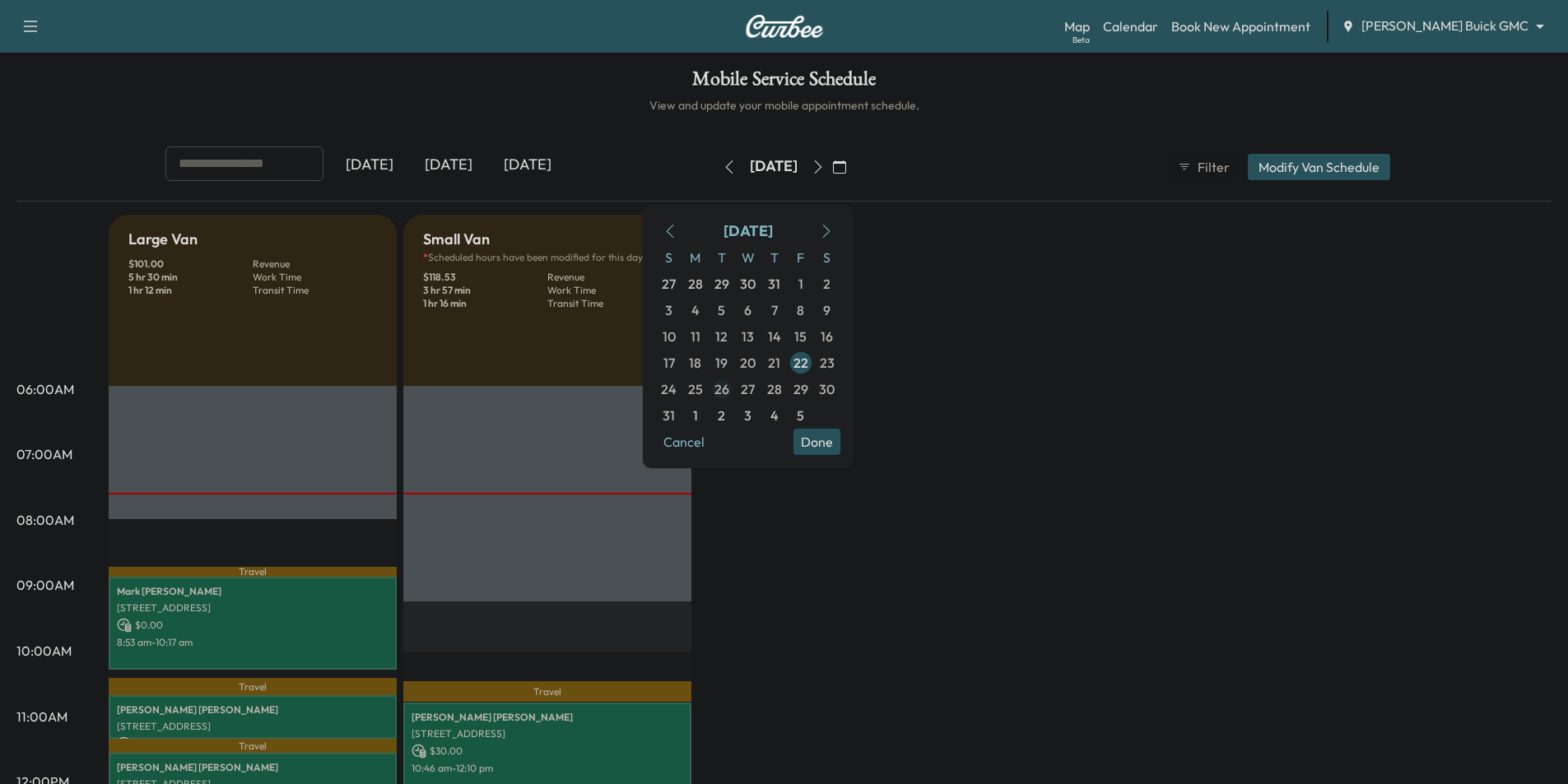
click at [729, 389] on span "26" at bounding box center [721, 388] width 14 height 19
